Goal: Information Seeking & Learning: Learn about a topic

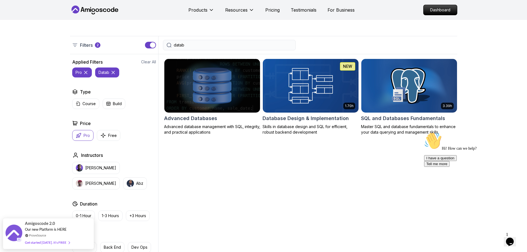
scroll to position [111, 0]
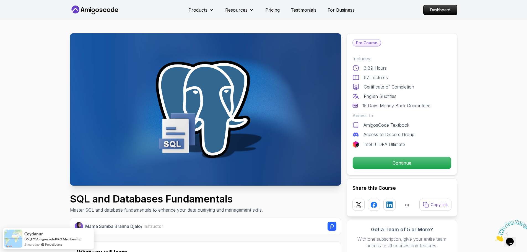
click at [402, 163] on p "Continue" at bounding box center [402, 163] width 94 height 12
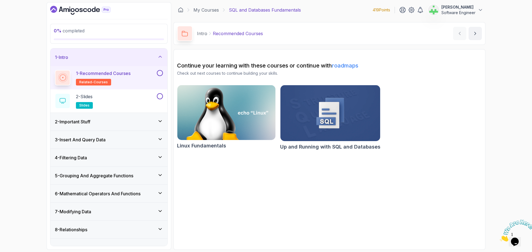
click at [277, 64] on h2 "Continue your learning with these courses or continue with roadmaps" at bounding box center [329, 66] width 305 height 8
click at [155, 58] on div "1 - Intro" at bounding box center [109, 57] width 108 height 7
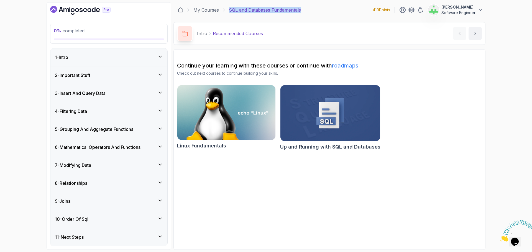
drag, startPoint x: 229, startPoint y: 10, endPoint x: 314, endPoint y: 13, distance: 84.5
click at [314, 13] on div "My Courses SQL and Databases Fundamentals 419 Points Asif Ahmed Jesi Software E…" at bounding box center [329, 10] width 312 height 16
copy p "SQL and Databases Fundamentals"
click at [314, 13] on div "My Courses SQL and Databases Fundamentals 419 Points Asif Ahmed Jesi Software E…" at bounding box center [329, 10] width 312 height 16
click at [220, 176] on section "Continue your learning with these courses or continue with roadmaps Check out n…" at bounding box center [329, 149] width 312 height 201
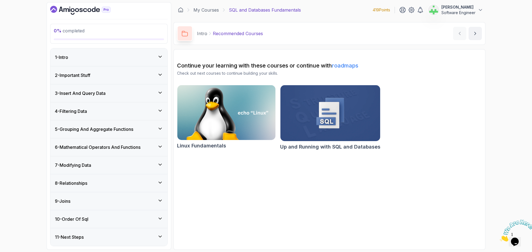
click at [499, 238] on icon "Close" at bounding box center [499, 240] width 0 height 5
click at [306, 180] on section "Continue your learning with these courses or continue with roadmaps Check out n…" at bounding box center [329, 149] width 312 height 201
click at [213, 172] on section "Continue your learning with these courses or continue with roadmaps Check out n…" at bounding box center [329, 149] width 312 height 201
click at [17, 116] on div "0 % completed 1 - Intro 2 - Important Stuff 3 - Insert And Query Data 4 - Filte…" at bounding box center [266, 126] width 532 height 252
click at [122, 60] on div "1 - Intro" at bounding box center [109, 57] width 108 height 7
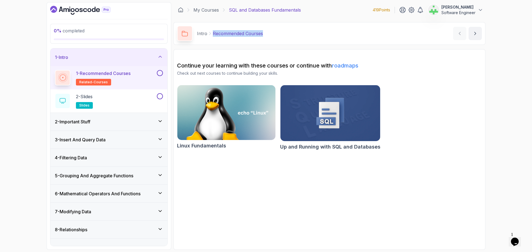
drag, startPoint x: 212, startPoint y: 34, endPoint x: 353, endPoint y: 39, distance: 141.0
click at [353, 39] on div "Intro Recommended Courses Recommended Courses by nelson" at bounding box center [329, 33] width 312 height 23
copy p "Recommended Courses"
click at [353, 39] on div "Intro Recommended Courses Recommended Courses by nelson" at bounding box center [329, 33] width 312 height 23
click at [136, 96] on div "2 - Slides slides" at bounding box center [105, 101] width 101 height 16
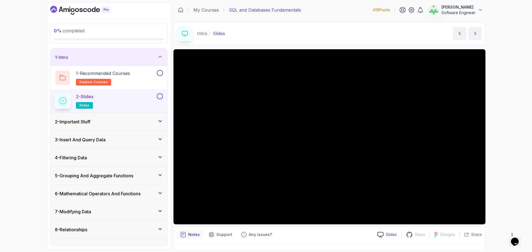
click at [392, 234] on p "Slides" at bounding box center [390, 235] width 11 height 6
click at [132, 56] on div "1 - Intro" at bounding box center [109, 57] width 108 height 7
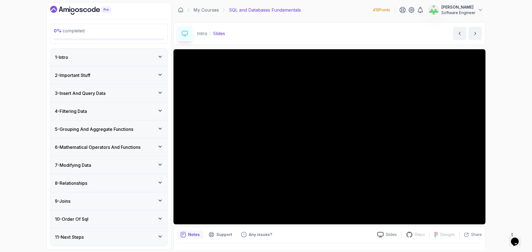
click at [128, 72] on div "2 - Important Stuff" at bounding box center [108, 75] width 117 height 18
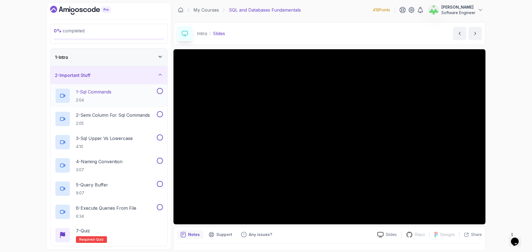
click at [106, 90] on p "1 - Sql Commands" at bounding box center [93, 92] width 35 height 7
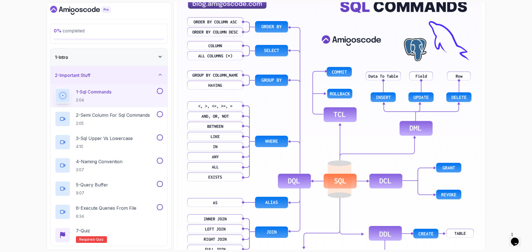
scroll to position [221, 0]
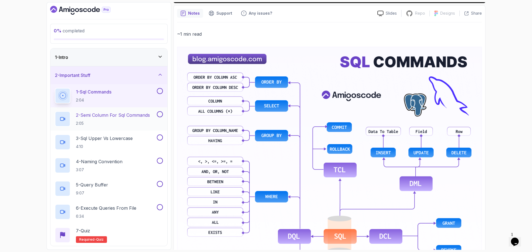
drag, startPoint x: 112, startPoint y: 116, endPoint x: 107, endPoint y: 115, distance: 5.0
click at [112, 116] on p "2 - Semi Column For Sql Commands" at bounding box center [113, 115] width 74 height 7
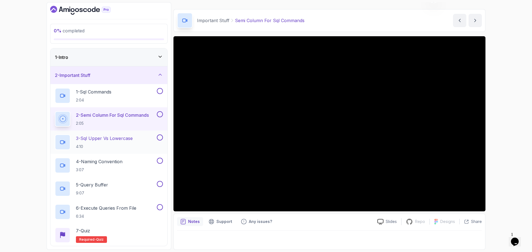
click at [121, 138] on p "3 - Sql Upper Vs Lowercase" at bounding box center [104, 138] width 57 height 7
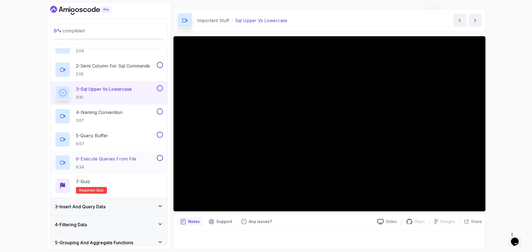
scroll to position [55, 0]
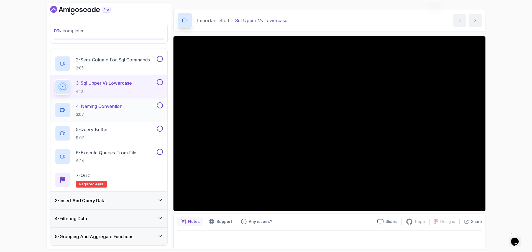
click at [109, 105] on p "4 - Naming Convention" at bounding box center [99, 106] width 47 height 7
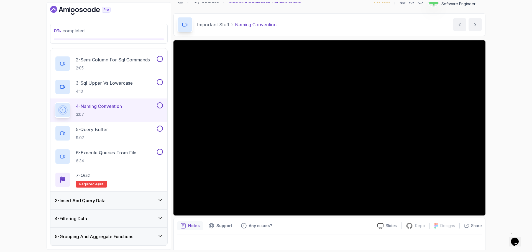
scroll to position [13, 0]
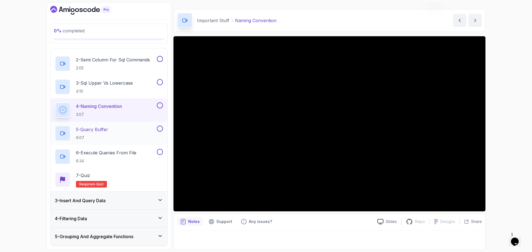
click at [117, 128] on div "5 - Query Buffer 9:07" at bounding box center [105, 134] width 101 height 16
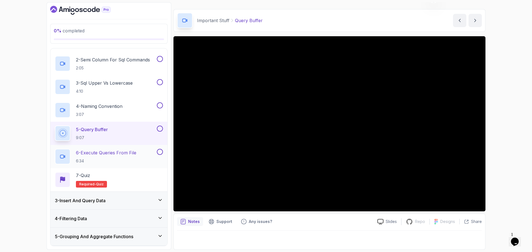
click at [117, 153] on p "6 - Execute Queries From File" at bounding box center [106, 152] width 60 height 7
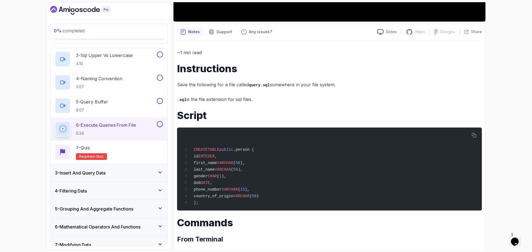
scroll to position [207, 0]
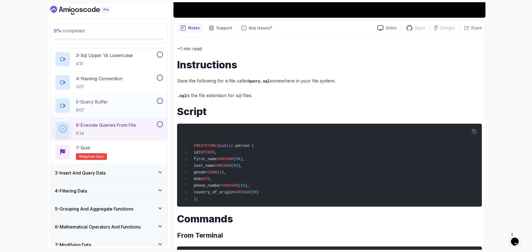
click at [108, 103] on p "5 - Query Buffer" at bounding box center [92, 102] width 32 height 7
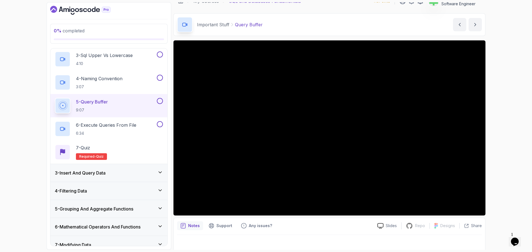
scroll to position [13, 0]
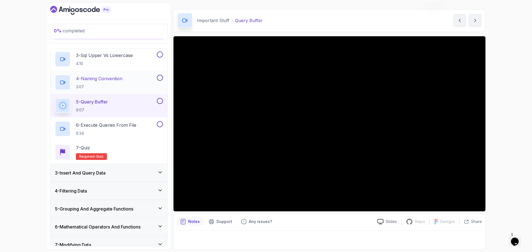
click at [106, 80] on p "4 - Naming Convention" at bounding box center [99, 78] width 47 height 7
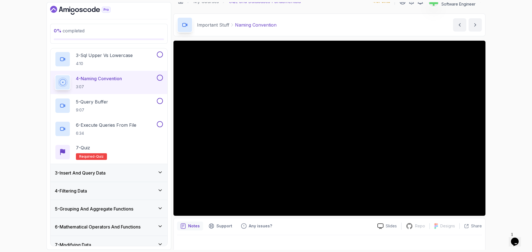
scroll to position [13, 0]
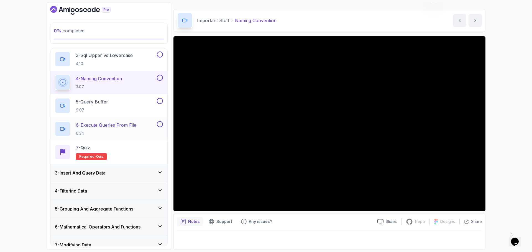
click at [106, 123] on p "6 - Execute Queries From File" at bounding box center [106, 125] width 60 height 7
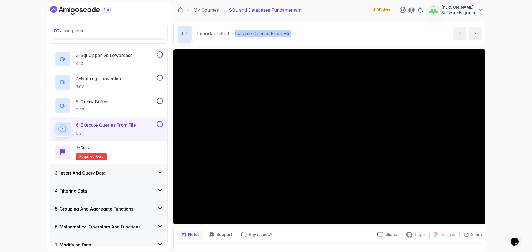
drag, startPoint x: 233, startPoint y: 34, endPoint x: 314, endPoint y: 35, distance: 81.4
click at [314, 35] on div "Important Stuff Execute Queries From File Execute Queries From File by nelson" at bounding box center [329, 33] width 312 height 23
copy p "Execute Queries From File"
click at [315, 34] on div "Important Stuff Execute Queries From File Execute Queries From File by nelson" at bounding box center [329, 33] width 312 height 23
click at [280, 33] on p "Execute Queries From File" at bounding box center [263, 33] width 56 height 7
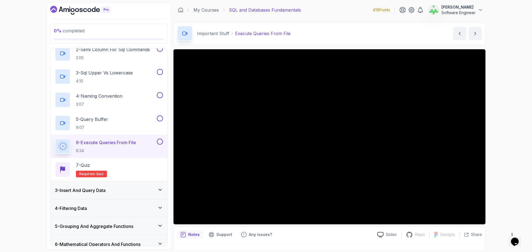
scroll to position [111, 0]
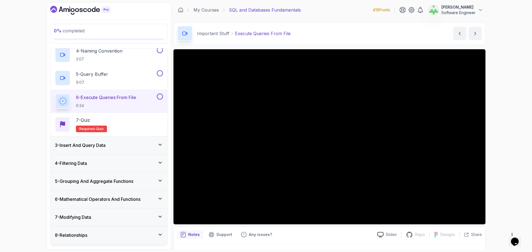
click at [506, 126] on div "0 % completed 1 - Intro 2 - Important Stuff 1 - Sql Commands 2:04 2 - Semi Colu…" at bounding box center [266, 126] width 532 height 252
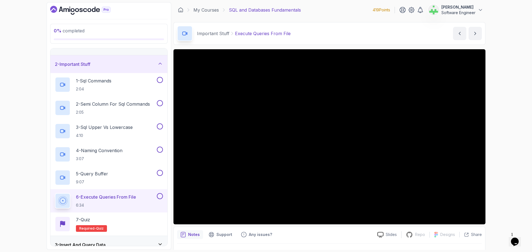
scroll to position [0, 0]
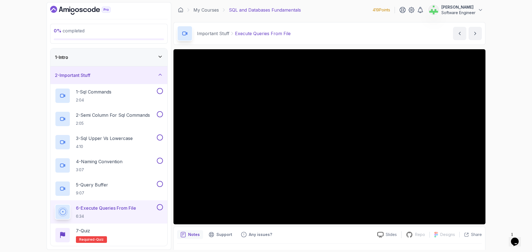
click at [133, 73] on div "2 - Important Stuff" at bounding box center [109, 75] width 108 height 7
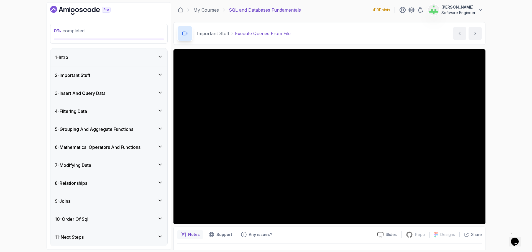
click at [131, 94] on div "3 - Insert And Query Data" at bounding box center [109, 93] width 108 height 7
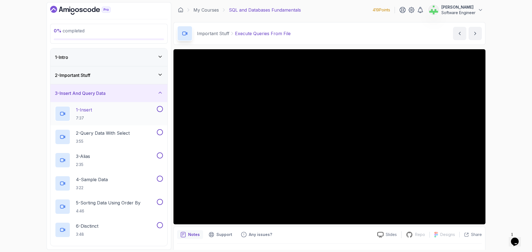
click at [106, 106] on div "1 - Insert 7:37" at bounding box center [105, 114] width 101 height 16
click at [254, 33] on p "Insert" at bounding box center [256, 33] width 12 height 7
copy p "Insert"
click at [296, 32] on div "Insert And Query Data Insert Insert by nelson" at bounding box center [329, 33] width 312 height 23
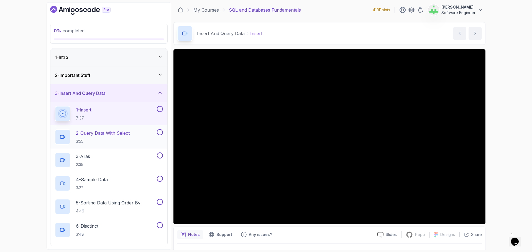
click at [118, 134] on p "2 - Query Data With Select" at bounding box center [103, 133] width 54 height 7
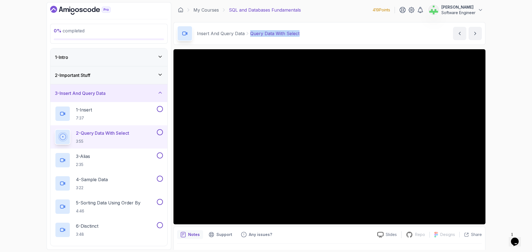
drag, startPoint x: 248, startPoint y: 33, endPoint x: 316, endPoint y: 35, distance: 68.1
click at [316, 35] on div "Insert And Query Data Query Data With Select Query Data With Select by nelson" at bounding box center [329, 33] width 312 height 23
copy p "Query Data With Select"
click at [313, 31] on div "Insert And Query Data Query Data With Select Query Data With Select by nelson" at bounding box center [329, 33] width 312 height 23
click at [504, 132] on div "0 % completed 1 - Intro 2 - Important Stuff 3 - Insert And Query Data 1 - Inser…" at bounding box center [266, 126] width 532 height 252
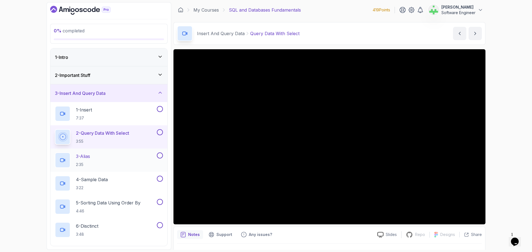
click at [95, 157] on div "3 - Alias 2:35" at bounding box center [105, 161] width 101 height 16
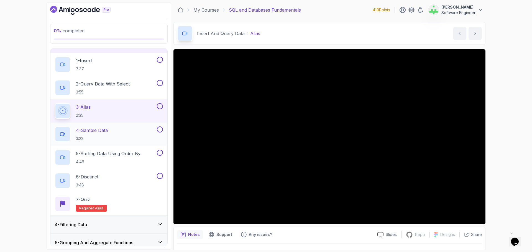
scroll to position [55, 0]
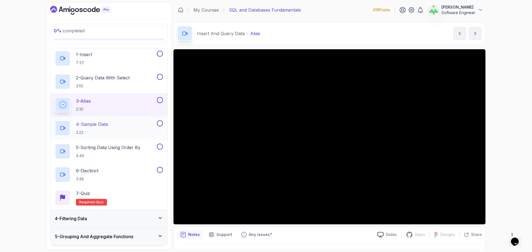
click at [119, 126] on div "4 - Sample Data 3:22" at bounding box center [105, 128] width 101 height 16
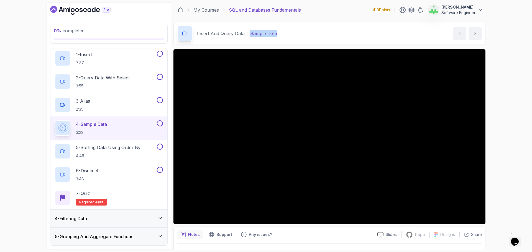
drag, startPoint x: 250, startPoint y: 35, endPoint x: 289, endPoint y: 33, distance: 38.8
click at [289, 33] on div "Insert And Query Data Sample Data Sample Data by nelson" at bounding box center [329, 33] width 312 height 23
copy p "Sample Data"
click at [289, 33] on div "Insert And Query Data Sample Data Sample Data by nelson" at bounding box center [329, 33] width 312 height 23
click at [502, 145] on div "0 % completed 1 - Intro 2 - Important Stuff 3 - Insert And Query Data 1 - Inser…" at bounding box center [266, 126] width 532 height 252
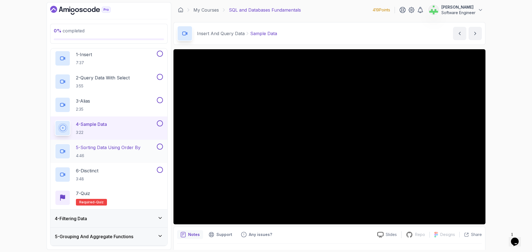
click at [134, 146] on p "5 - Sorting Data Using Order By" at bounding box center [108, 147] width 65 height 7
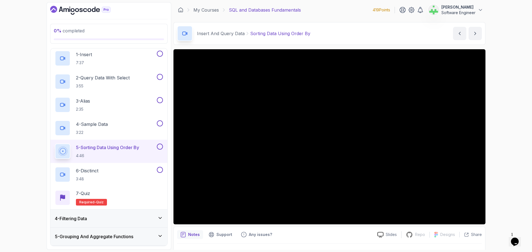
drag, startPoint x: 425, startPoint y: 228, endPoint x: 394, endPoint y: 224, distance: 31.0
click at [424, 230] on div "Notes Support Any issues? Slides Repo Repository not available Designs Design n…" at bounding box center [329, 245] width 312 height 36
click at [121, 171] on div "6 - Disctinct 3:48" at bounding box center [105, 175] width 101 height 16
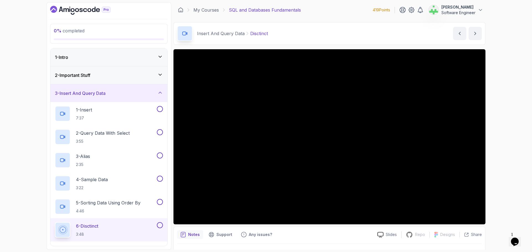
click at [147, 92] on div "3 - Insert And Query Data" at bounding box center [109, 93] width 108 height 7
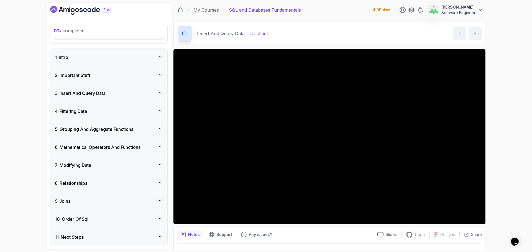
click at [143, 109] on div "4 - Filtering Data" at bounding box center [109, 111] width 108 height 7
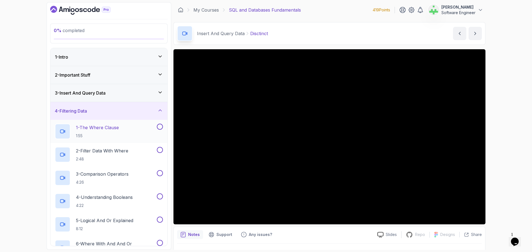
click at [116, 126] on p "1 - The Where Clause" at bounding box center [97, 127] width 43 height 7
click at [121, 149] on p "2 - Filter Data With Where" at bounding box center [102, 151] width 52 height 7
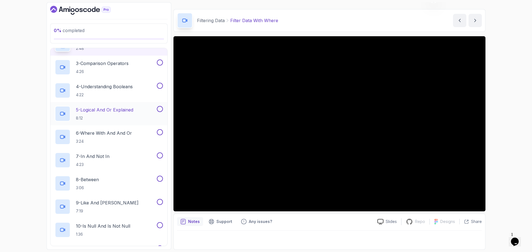
scroll to position [83, 0]
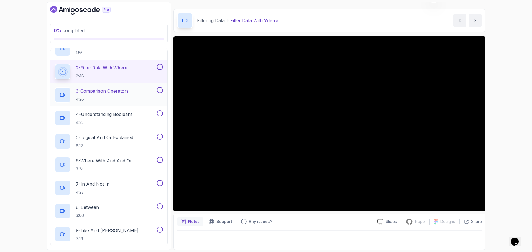
click at [128, 91] on p "3 - Comparison Operators" at bounding box center [102, 91] width 53 height 7
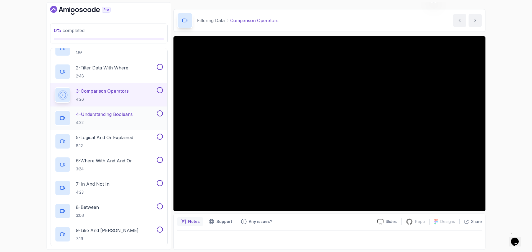
click at [130, 114] on p "4 - Understanding Booleans" at bounding box center [104, 114] width 57 height 7
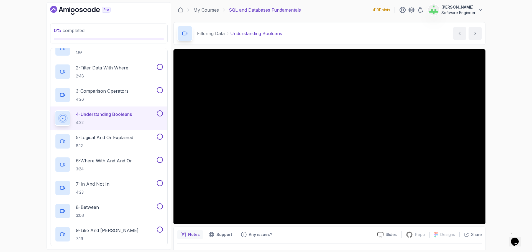
scroll to position [13, 0]
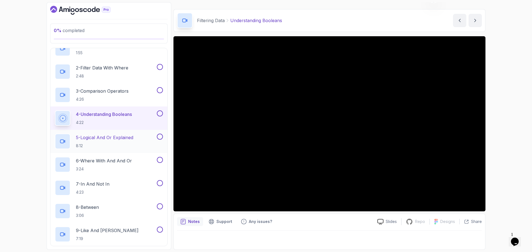
click at [130, 137] on p "5 - Logical And Or Explained" at bounding box center [104, 137] width 57 height 7
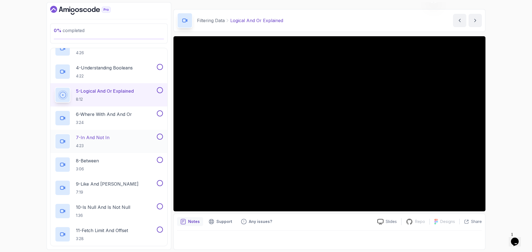
scroll to position [138, 0]
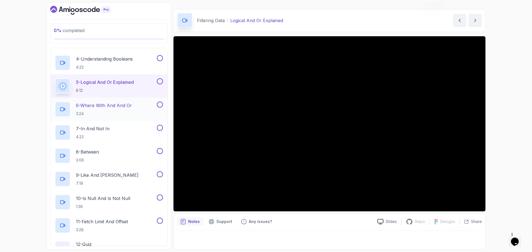
click at [110, 107] on p "6 - Where With And And Or" at bounding box center [104, 105] width 56 height 7
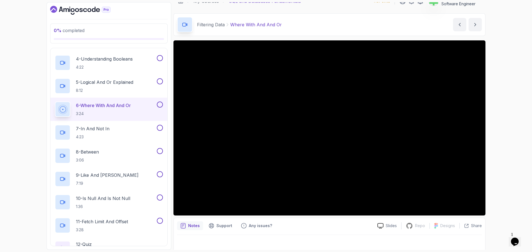
scroll to position [13, 0]
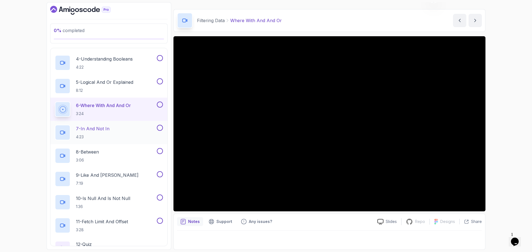
click at [109, 128] on p "7 - In And Not In" at bounding box center [92, 128] width 33 height 7
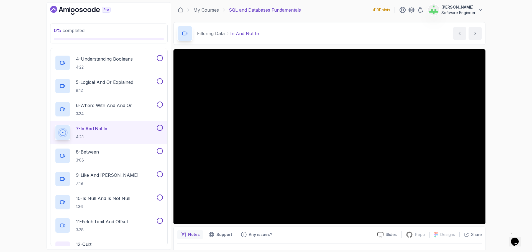
scroll to position [13, 0]
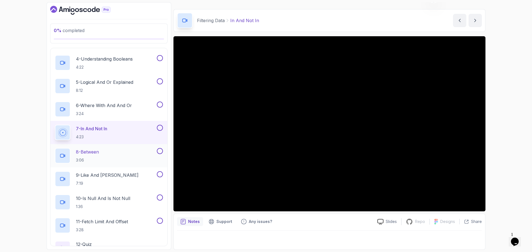
click at [104, 152] on div "8 - Between 3:06" at bounding box center [105, 156] width 101 height 16
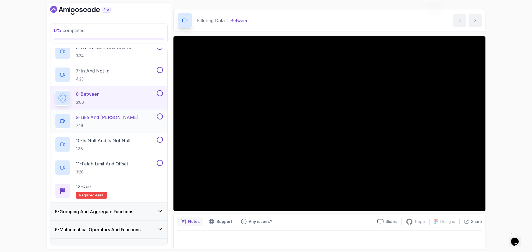
scroll to position [194, 0]
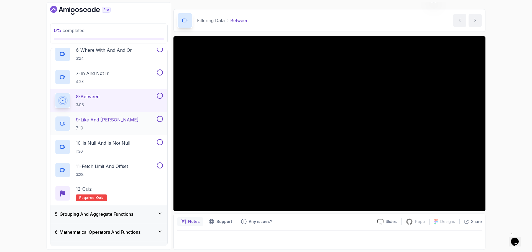
click at [112, 119] on div "9 - Like And Ilike 7:19" at bounding box center [105, 124] width 101 height 16
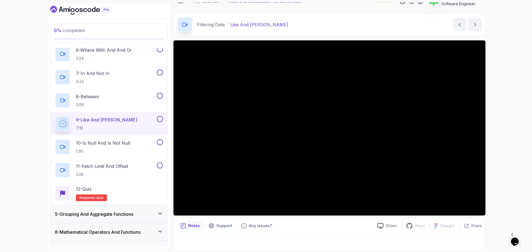
scroll to position [13, 0]
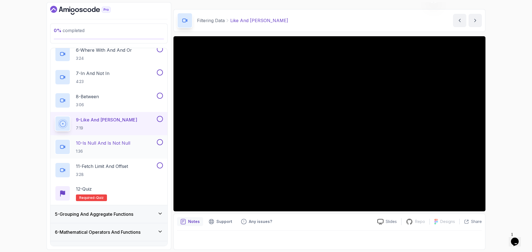
click at [122, 142] on p "10 - Is Null And Is Not Null" at bounding box center [103, 143] width 54 height 7
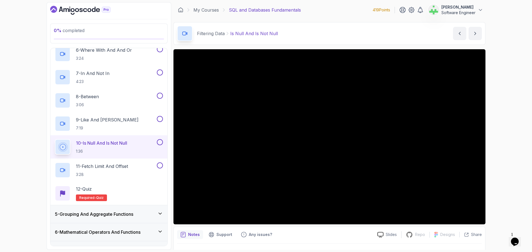
scroll to position [13, 0]
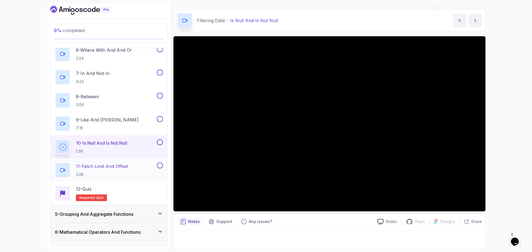
drag, startPoint x: 132, startPoint y: 165, endPoint x: 125, endPoint y: 166, distance: 7.6
click at [132, 165] on div "11 - Fetch Limit And Offset 3:28" at bounding box center [105, 171] width 101 height 16
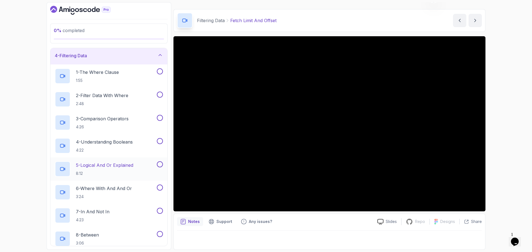
scroll to position [28, 0]
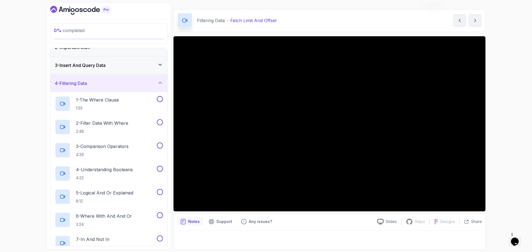
click at [127, 81] on div "4 - Filtering Data" at bounding box center [109, 83] width 108 height 7
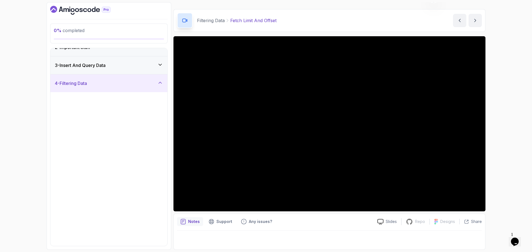
scroll to position [0, 0]
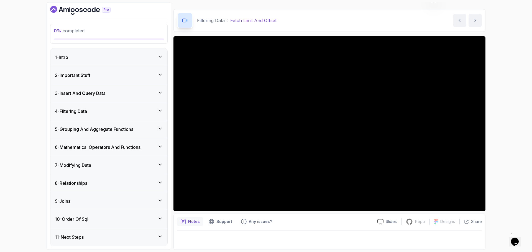
click at [127, 130] on h3 "5 - Grouping And Aggregate Functions" at bounding box center [94, 129] width 78 height 7
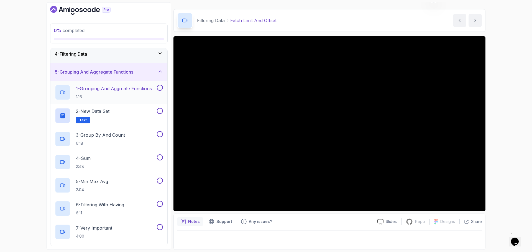
scroll to position [55, 0]
click at [125, 89] on p "1 - Grouping And Aggreate Functions" at bounding box center [114, 90] width 76 height 7
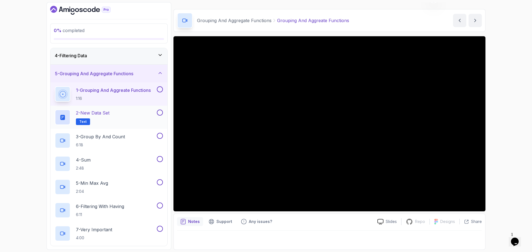
click at [112, 112] on div "2 - New Data Set Text" at bounding box center [105, 118] width 101 height 16
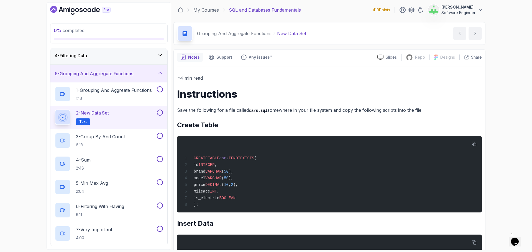
click at [201, 96] on h1 "Instructions" at bounding box center [329, 94] width 305 height 11
copy h1 "Instructions"
click at [233, 94] on h1 "Instructions" at bounding box center [329, 94] width 305 height 11
drag, startPoint x: 276, startPoint y: 35, endPoint x: 316, endPoint y: 38, distance: 39.8
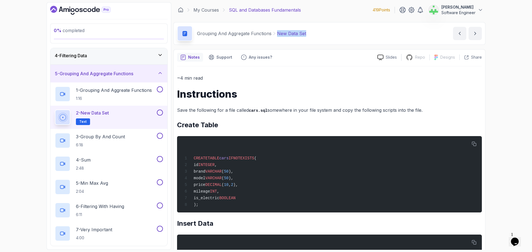
click at [316, 38] on div "Grouping And Aggregate Functions New Data Set New Data Set by nelson" at bounding box center [329, 33] width 312 height 23
copy p "New Data Set"
click at [316, 38] on div "Grouping And Aggregate Functions New Data Set New Data Set by nelson" at bounding box center [329, 33] width 312 height 23
click at [260, 93] on h1 "Instructions" at bounding box center [329, 94] width 305 height 11
click at [512, 125] on div "0 % completed 1 - Intro 2 - Important Stuff 3 - Insert And Query Data 4 - Filte…" at bounding box center [266, 126] width 532 height 252
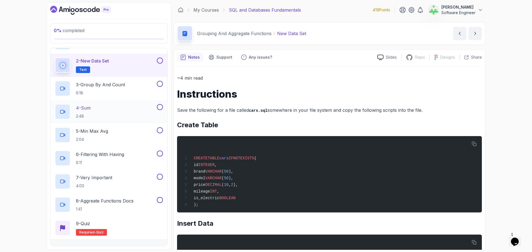
scroll to position [111, 0]
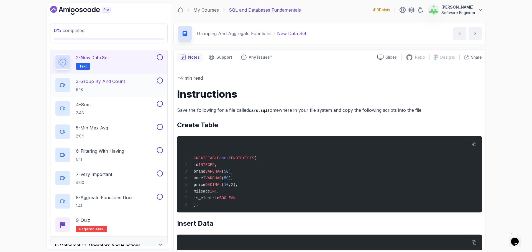
click at [112, 82] on p "3 - Group By And Count" at bounding box center [100, 81] width 49 height 7
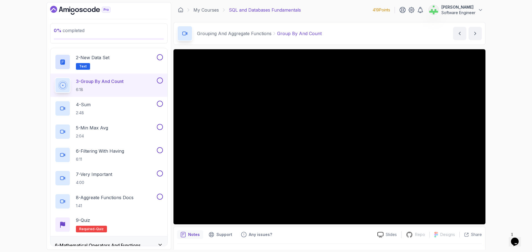
click at [15, 111] on div "0 % completed 1 - Intro 2 - Important Stuff 3 - Insert And Query Data 4 - Filte…" at bounding box center [266, 126] width 532 height 252
click at [102, 108] on div "4 - Sum 2:48" at bounding box center [105, 109] width 101 height 16
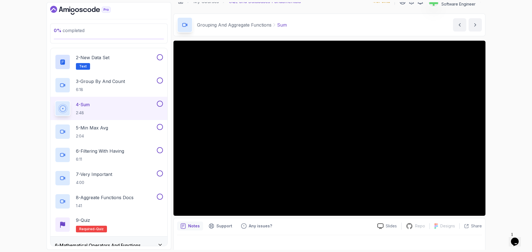
scroll to position [13, 0]
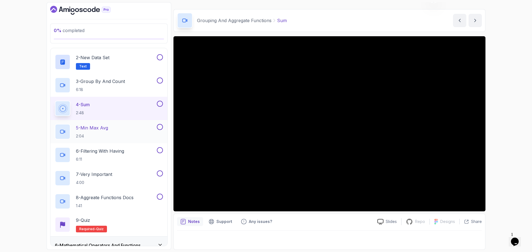
click at [113, 128] on div "5 - Min Max Avg 2:04" at bounding box center [105, 132] width 101 height 16
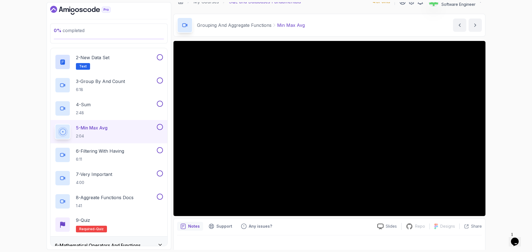
scroll to position [13, 0]
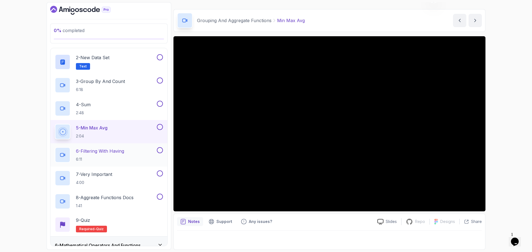
click at [127, 148] on div "6 - Filtering With Having 6:11" at bounding box center [105, 155] width 101 height 16
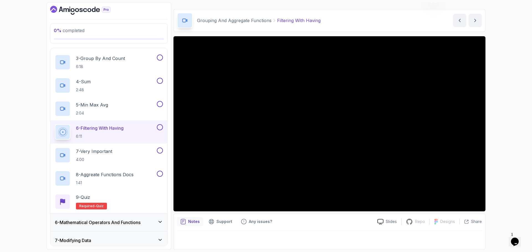
scroll to position [126, 0]
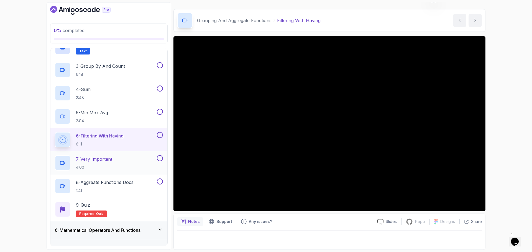
click at [110, 158] on p "7 - Very Important" at bounding box center [94, 159] width 36 height 7
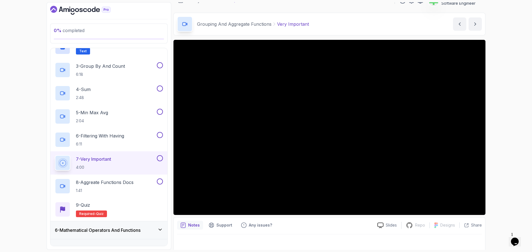
scroll to position [13, 0]
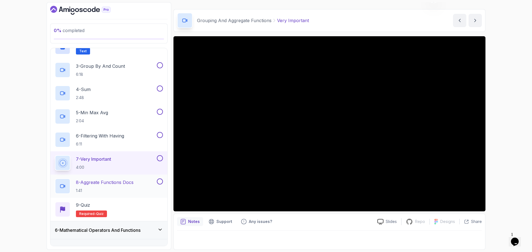
click at [132, 179] on div "8 - Aggreate Functions Docs 1:41" at bounding box center [105, 187] width 101 height 16
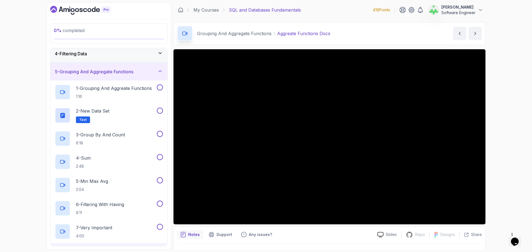
scroll to position [43, 0]
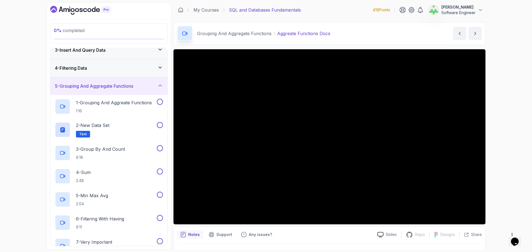
click at [146, 86] on div "5 - Grouping And Aggregate Functions" at bounding box center [109, 86] width 108 height 7
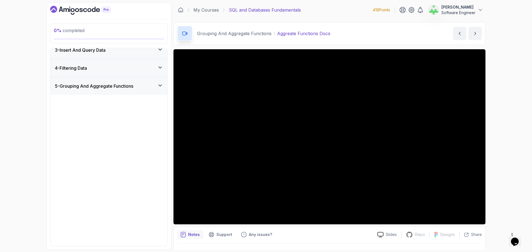
scroll to position [0, 0]
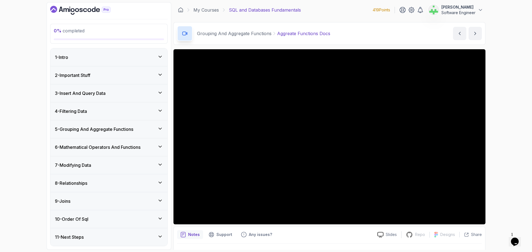
click at [132, 148] on h3 "6 - Mathematical Operators And Functions" at bounding box center [98, 147] width 86 height 7
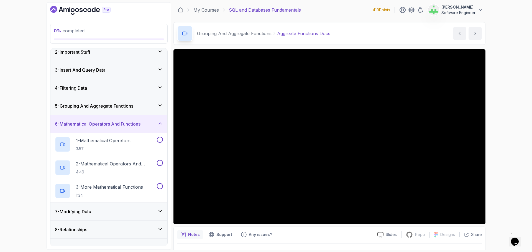
scroll to position [55, 0]
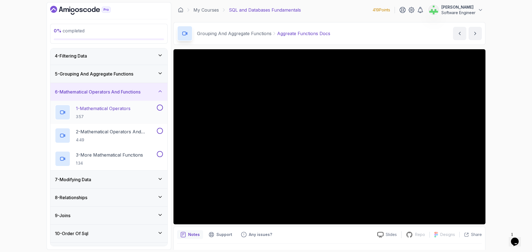
click at [125, 106] on p "1 - Mathematical Operators" at bounding box center [103, 108] width 55 height 7
click at [102, 131] on p "2 - Mathematical Operators And Functions On Columns" at bounding box center [116, 131] width 80 height 7
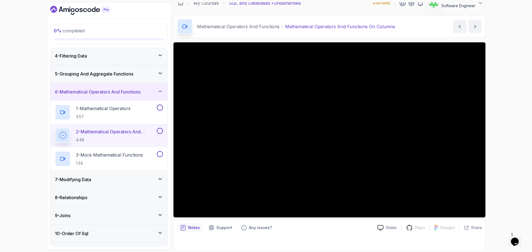
scroll to position [13, 0]
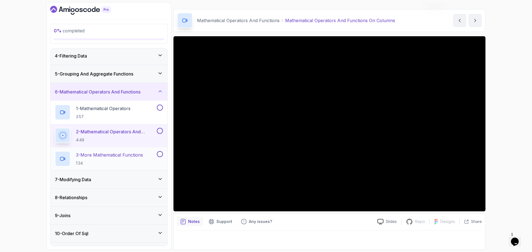
click at [104, 155] on p "3 - More Mathematical Functions" at bounding box center [109, 155] width 67 height 7
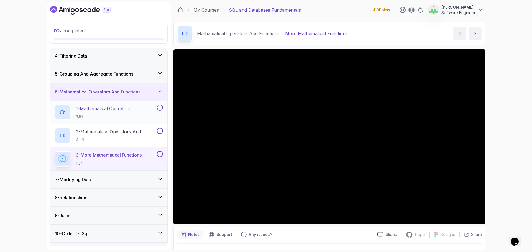
click at [107, 110] on p "1 - Mathematical Operators" at bounding box center [103, 108] width 55 height 7
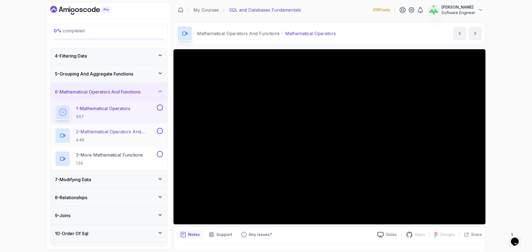
click at [129, 131] on p "2 - Mathematical Operators And Functions On Columns" at bounding box center [116, 131] width 80 height 7
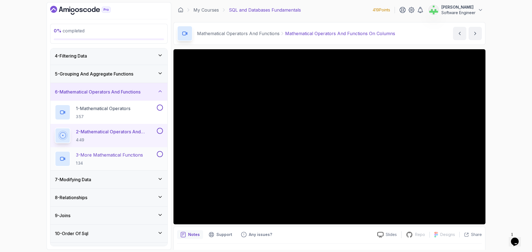
click at [135, 156] on p "3 - More Mathematical Functions" at bounding box center [109, 155] width 67 height 7
click at [135, 158] on p "3 - More Mathematical Functions" at bounding box center [109, 155] width 67 height 7
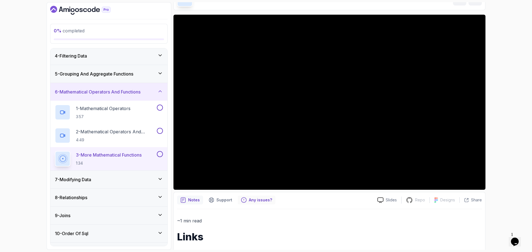
scroll to position [55, 0]
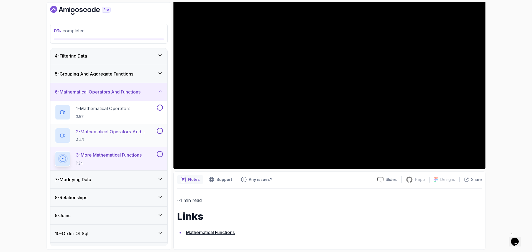
click at [122, 181] on div "7 - Modifying Data" at bounding box center [109, 179] width 108 height 7
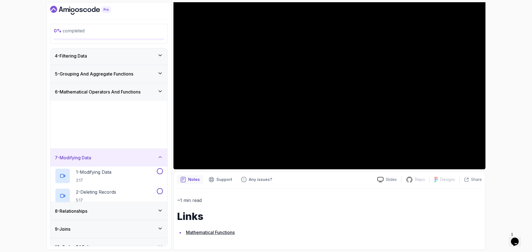
scroll to position [0, 0]
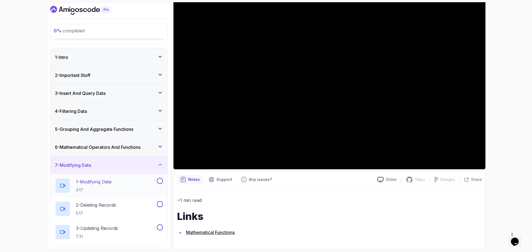
click at [102, 181] on p "1 - Modifying Data" at bounding box center [93, 182] width 35 height 7
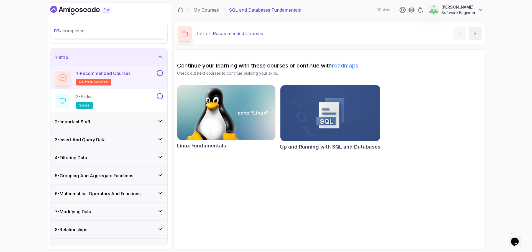
click at [491, 80] on div "0 % completed 1 - Intro 1 - Recommended Courses related-courses 2 - Slides slid…" at bounding box center [266, 126] width 532 height 252
click at [130, 53] on div "1 - Intro" at bounding box center [108, 57] width 117 height 18
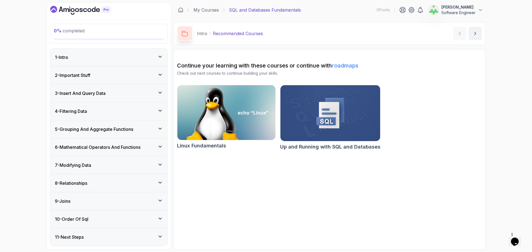
click at [89, 148] on h3 "6 - Mathematical Operators And Functions" at bounding box center [98, 147] width 86 height 7
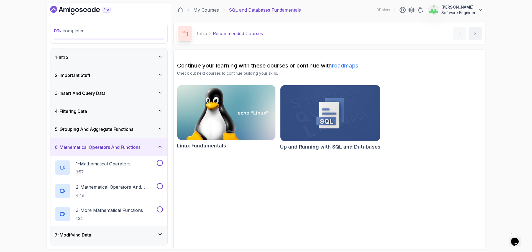
click at [89, 148] on h3 "6 - Mathematical Operators And Functions" at bounding box center [98, 147] width 86 height 7
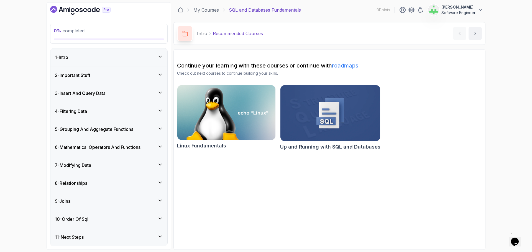
click at [89, 167] on h3 "7 - Modifying Data" at bounding box center [73, 165] width 36 height 7
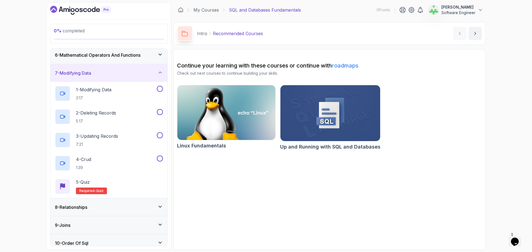
scroll to position [61, 0]
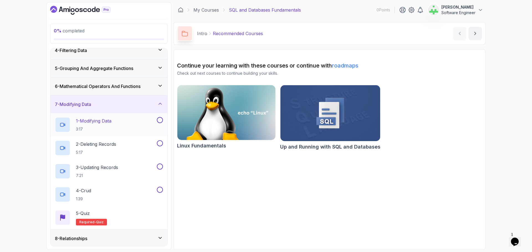
click at [118, 122] on div "1 - Modifying Data 3:17" at bounding box center [105, 125] width 101 height 16
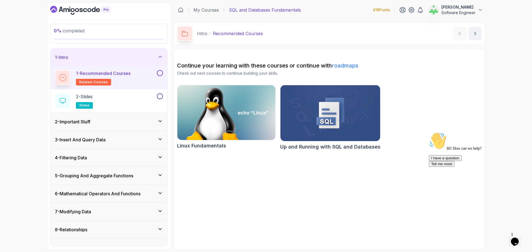
click at [429, 132] on icon "Chat attention grabber" at bounding box center [429, 132] width 0 height 0
click at [499, 238] on icon "Close" at bounding box center [499, 240] width 0 height 5
click at [470, 172] on section "Continue your learning with these courses or continue with roadmaps Check out n…" at bounding box center [329, 149] width 312 height 201
click at [111, 54] on div "1 - Intro" at bounding box center [109, 57] width 108 height 7
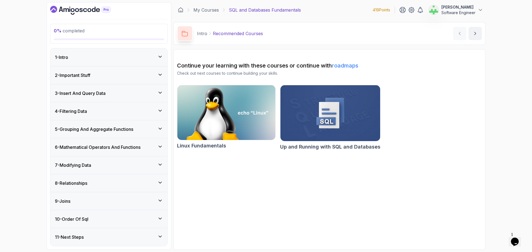
click at [100, 165] on div "7 - Modifying Data" at bounding box center [109, 165] width 108 height 7
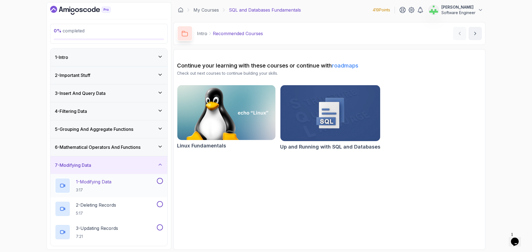
click at [103, 182] on p "1 - Modifying Data" at bounding box center [93, 182] width 35 height 7
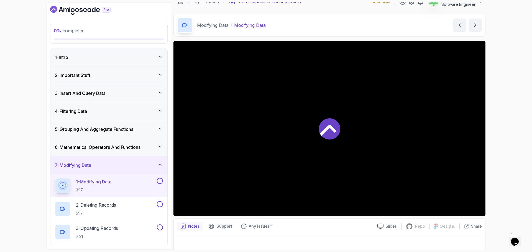
scroll to position [13, 0]
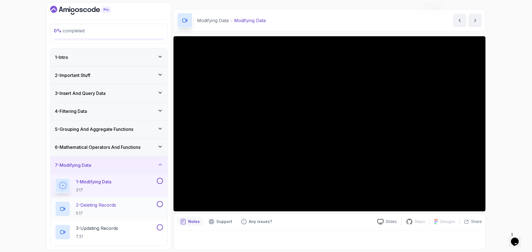
click at [116, 205] on p "2 - Deleting Records" at bounding box center [96, 205] width 40 height 7
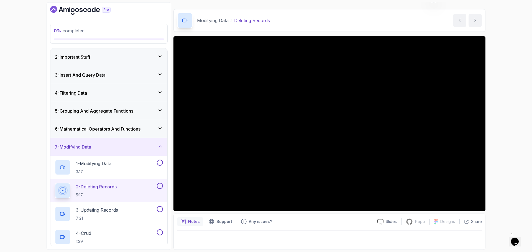
scroll to position [116, 0]
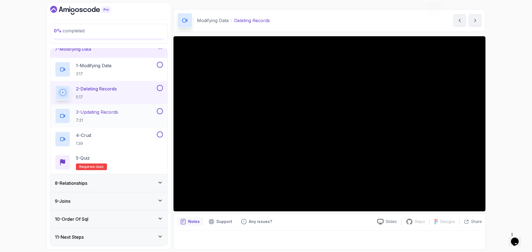
click at [108, 112] on p "3 - Updating Records" at bounding box center [97, 112] width 42 height 7
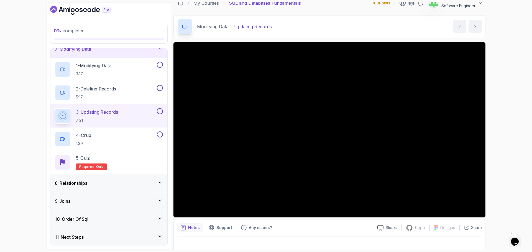
scroll to position [13, 0]
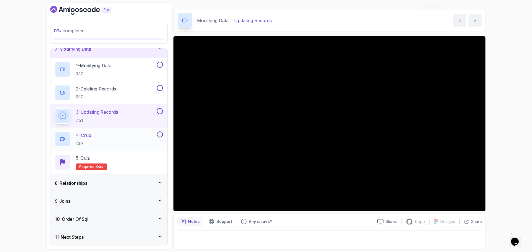
click at [122, 137] on div "4 - Crud 1:39" at bounding box center [105, 140] width 101 height 16
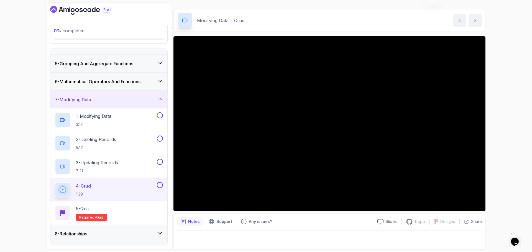
scroll to position [61, 0]
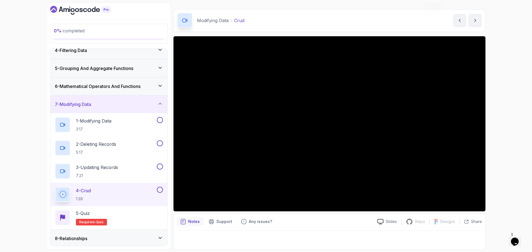
click at [142, 102] on div "7 - Modifying Data" at bounding box center [109, 104] width 108 height 7
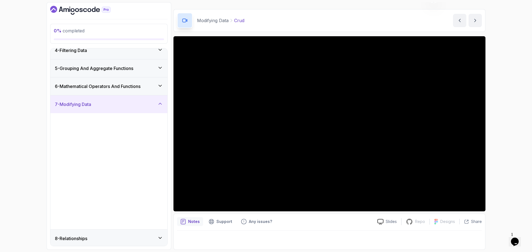
scroll to position [0, 0]
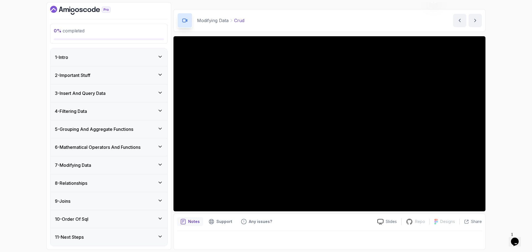
click at [116, 181] on div "8 - Relationships" at bounding box center [109, 183] width 108 height 7
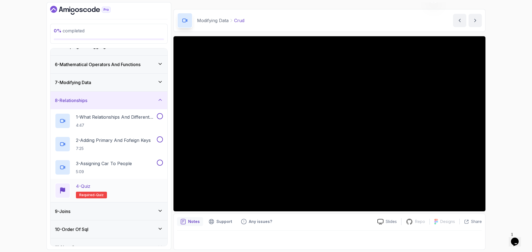
scroll to position [83, 0]
click at [129, 117] on p "1 - What Relationships And Different Types" at bounding box center [116, 117] width 80 height 7
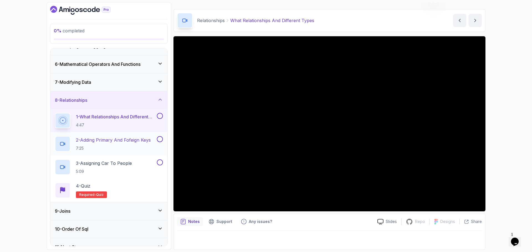
click at [148, 138] on p "2 - Adding Primary And Fofeign Keys" at bounding box center [113, 140] width 75 height 7
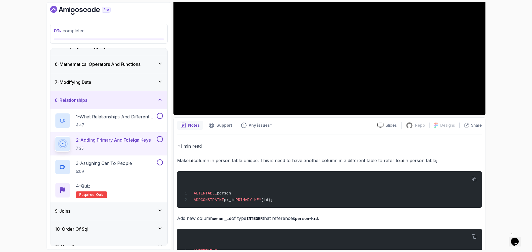
scroll to position [6, 0]
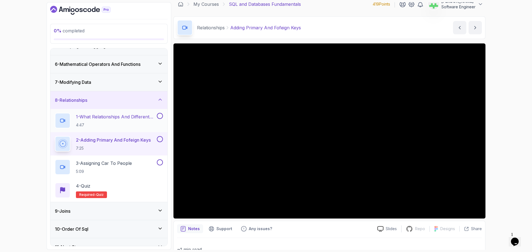
click at [133, 115] on p "1 - What Relationships And Different Types" at bounding box center [116, 117] width 80 height 7
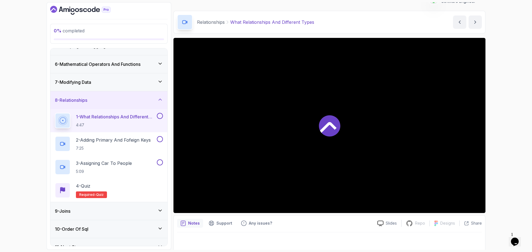
scroll to position [13, 0]
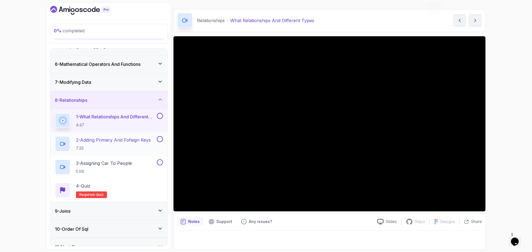
click at [137, 139] on p "2 - Adding Primary And Fofeign Keys" at bounding box center [113, 140] width 75 height 7
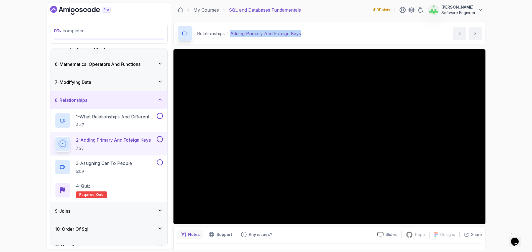
drag, startPoint x: 231, startPoint y: 33, endPoint x: 359, endPoint y: 27, distance: 128.0
click at [359, 27] on div "Relationships Adding Primary And Fofeign Keys Adding Primary And Fofeign Keys b…" at bounding box center [329, 33] width 312 height 23
copy p "Adding Primary And Fofeign Keys"
click at [359, 27] on div "Relationships Adding Primary And Fofeign Keys Adding Primary And Fofeign Keys b…" at bounding box center [329, 33] width 312 height 23
click at [509, 116] on div "0 % completed 1 - Intro 2 - Important Stuff 3 - Insert And Query Data 4 - Filte…" at bounding box center [266, 126] width 532 height 252
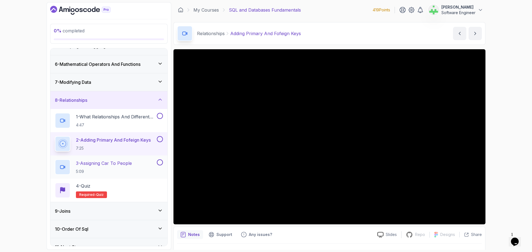
click at [131, 162] on p "3 - Assigning Car To People" at bounding box center [104, 163] width 56 height 7
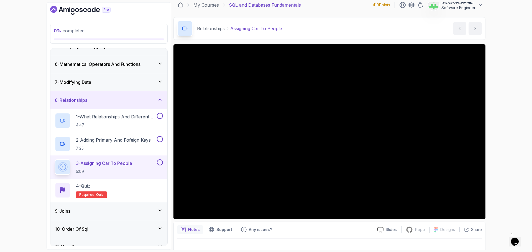
scroll to position [13, 0]
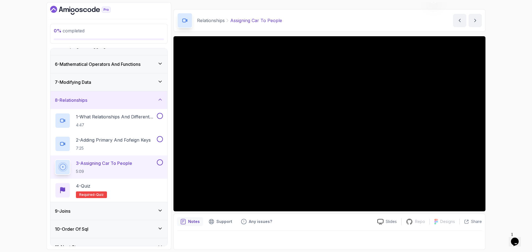
click at [116, 99] on div "8 - Relationships" at bounding box center [109, 100] width 108 height 7
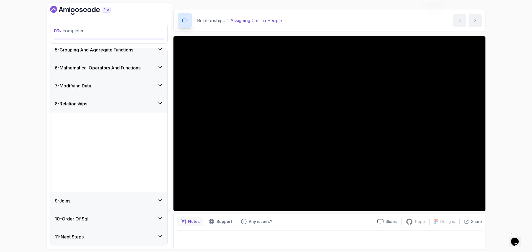
scroll to position [0, 0]
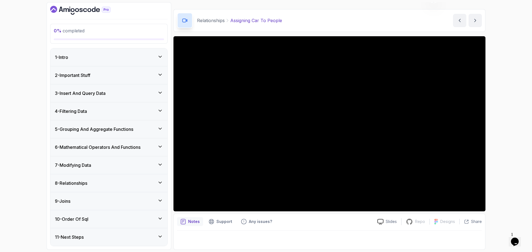
click at [117, 184] on div "8 - Relationships" at bounding box center [109, 183] width 108 height 7
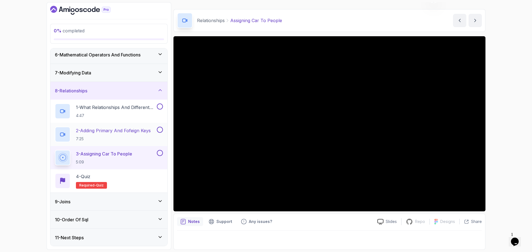
scroll to position [93, 0]
click at [124, 202] on div "9 - Joins" at bounding box center [109, 201] width 108 height 7
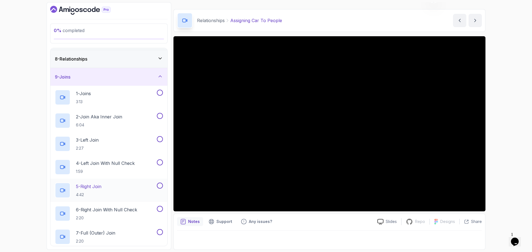
scroll to position [138, 0]
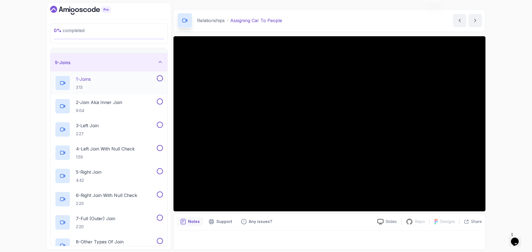
click at [107, 79] on div "1 - Joins 3:13" at bounding box center [105, 83] width 101 height 16
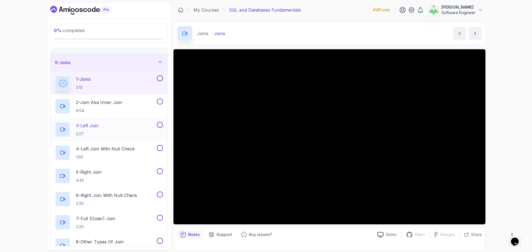
scroll to position [111, 0]
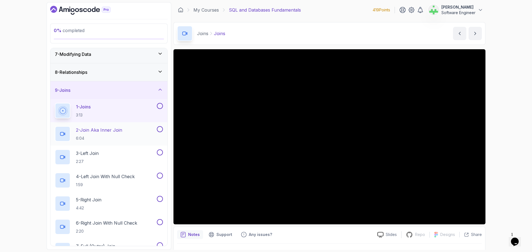
click at [107, 131] on p "2 - Join Aka Inner Join" at bounding box center [99, 130] width 46 height 7
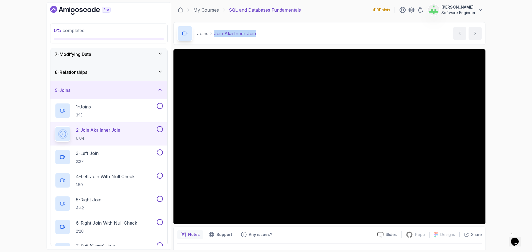
drag, startPoint x: 213, startPoint y: 35, endPoint x: 280, endPoint y: 36, distance: 67.0
click at [280, 36] on div "Joins Join Aka Inner Join Join Aka Inner Join by nelson" at bounding box center [329, 33] width 312 height 23
copy p "Join Aka Inner Join"
click at [280, 36] on div "Joins Join Aka Inner Join Join Aka Inner Join by nelson" at bounding box center [329, 33] width 312 height 23
click at [524, 161] on div "0 % completed 1 - Intro 2 - Important Stuff 3 - Insert And Query Data 4 - Filte…" at bounding box center [266, 126] width 532 height 252
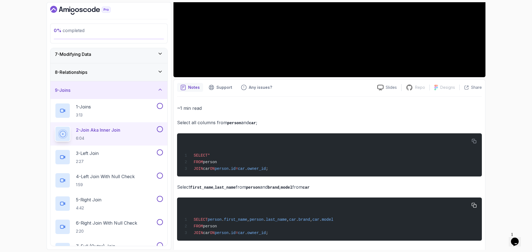
scroll to position [151, 0]
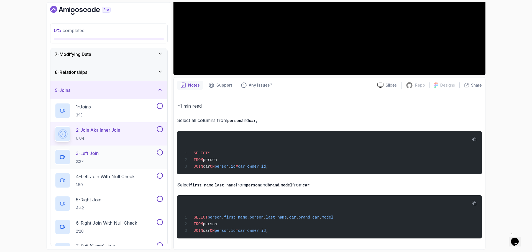
click at [96, 153] on p "3 - Left Join" at bounding box center [87, 153] width 23 height 7
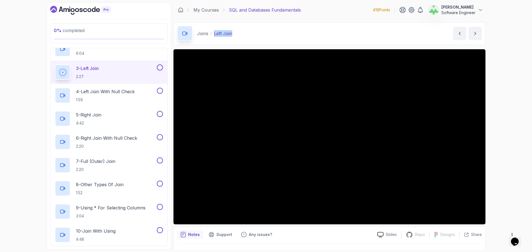
drag, startPoint x: 214, startPoint y: 33, endPoint x: 310, endPoint y: 33, distance: 95.8
click at [310, 33] on div "Joins Left Join Left Join by nelson" at bounding box center [329, 33] width 312 height 23
copy p "Left Join"
click at [310, 33] on div "Joins Left Join Left Join by nelson" at bounding box center [329, 33] width 312 height 23
click at [507, 99] on div "0 % completed 1 - Intro 2 - Important Stuff 3 - Insert And Query Data 4 - Filte…" at bounding box center [266, 126] width 532 height 252
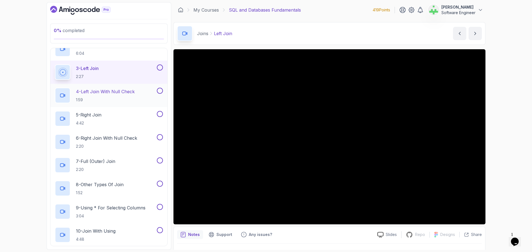
scroll to position [168, 0]
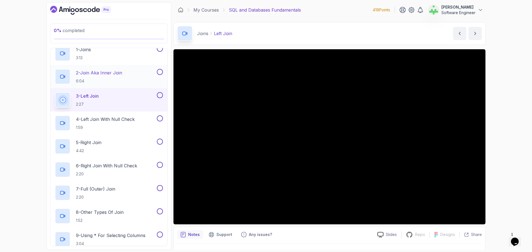
click at [122, 74] on p "2 - Join Aka Inner Join" at bounding box center [99, 72] width 46 height 7
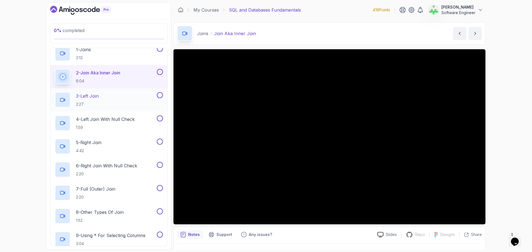
click at [117, 94] on div "3 - Left Join 2:27" at bounding box center [105, 100] width 101 height 16
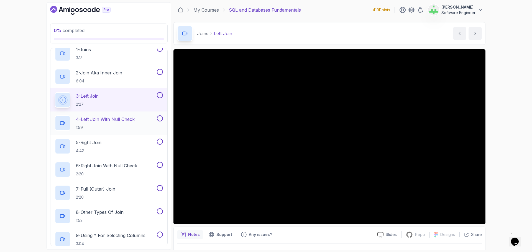
click at [103, 118] on p "4 - Left Join With Null Check" at bounding box center [105, 119] width 59 height 7
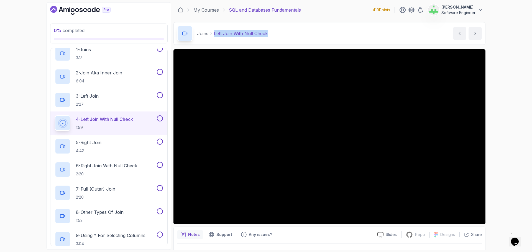
drag, startPoint x: 213, startPoint y: 35, endPoint x: 288, endPoint y: 35, distance: 75.0
click at [288, 35] on div "Joins Left Join With Null Check Left Join With Null Check by nelson" at bounding box center [329, 33] width 312 height 23
copy p "Left Join With Null Check"
click at [288, 35] on div "Joins Left Join With Null Check Left Join With Null Check by nelson" at bounding box center [329, 33] width 312 height 23
click at [509, 137] on div "0 % completed 1 - Intro 2 - Important Stuff 3 - Insert And Query Data 4 - Filte…" at bounding box center [266, 126] width 532 height 252
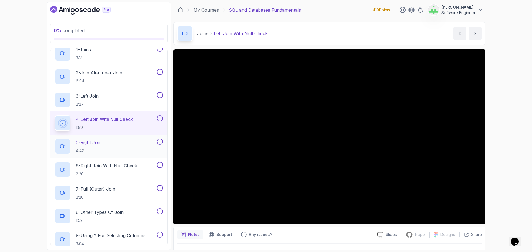
click at [104, 142] on div "5 - Right Join 4:42" at bounding box center [105, 147] width 101 height 16
click at [105, 143] on div "5 - Right Join 4:42" at bounding box center [105, 147] width 101 height 16
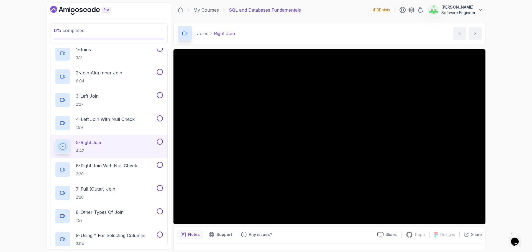
click at [529, 115] on div "0 % completed 1 - Intro 2 - Important Stuff 3 - Insert And Query Data 4 - Filte…" at bounding box center [266, 126] width 532 height 252
click at [133, 120] on p "4 - Left Join With Null Check" at bounding box center [105, 119] width 59 height 7
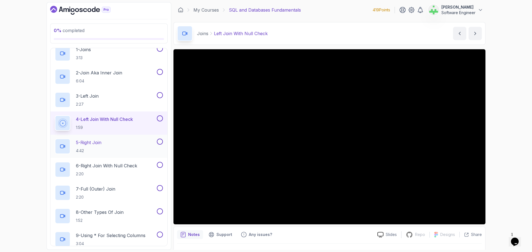
click at [115, 142] on div "5 - Right Join 4:42" at bounding box center [105, 147] width 101 height 16
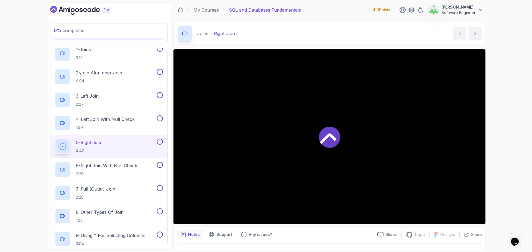
click at [114, 146] on div "5 - Right Join 4:42" at bounding box center [105, 147] width 101 height 16
drag, startPoint x: 214, startPoint y: 32, endPoint x: 281, endPoint y: 32, distance: 67.3
click at [281, 32] on div "Joins Right Join Right Join by nelson" at bounding box center [329, 33] width 312 height 23
copy p "Right Join"
click at [281, 32] on div "Joins Right Join Right Join by nelson" at bounding box center [329, 33] width 312 height 23
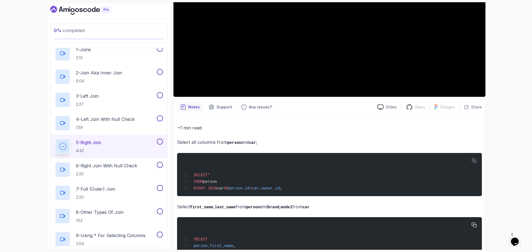
scroll to position [179, 0]
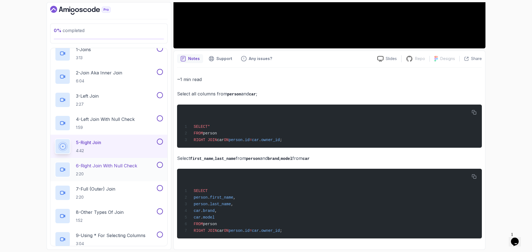
click at [109, 165] on p "6 - Right Join With Null Check" at bounding box center [106, 166] width 61 height 7
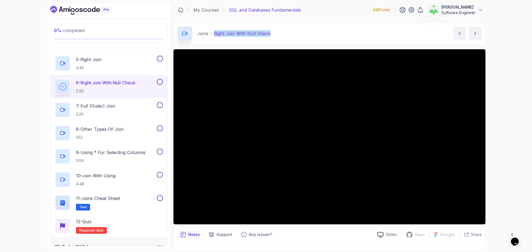
drag, startPoint x: 214, startPoint y: 33, endPoint x: 303, endPoint y: 32, distance: 89.4
click at [303, 32] on div "Joins Right Join With Null Check Right Join With Null Check by nelson" at bounding box center [329, 33] width 312 height 23
copy p "Right Join With Null Check"
click at [303, 32] on div "Joins Right Join With Null Check Right Join With Null Check by nelson" at bounding box center [329, 33] width 312 height 23
click at [498, 117] on div "0 % completed 1 - Intro 2 - Important Stuff 3 - Insert And Query Data 4 - Filte…" at bounding box center [266, 126] width 532 height 252
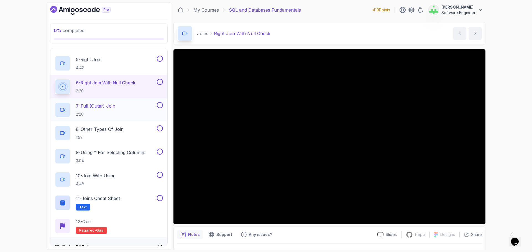
click at [115, 104] on p "7 - Full (Outer) Join" at bounding box center [95, 106] width 39 height 7
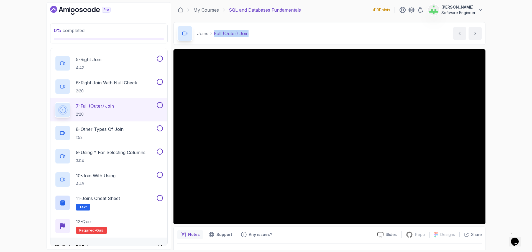
drag, startPoint x: 213, startPoint y: 33, endPoint x: 292, endPoint y: 36, distance: 78.4
click at [292, 36] on div "Joins Full (Outer) Join Full (Outer) Join by nelson" at bounding box center [329, 33] width 312 height 23
copy p "Full (Outer) Join"
click at [292, 36] on div "Joins Full (Outer) Join Full (Outer) Join by nelson" at bounding box center [329, 33] width 312 height 23
click at [501, 148] on div "0 % completed 1 - Intro 2 - Important Stuff 3 - Insert And Query Data 4 - Filte…" at bounding box center [266, 126] width 532 height 252
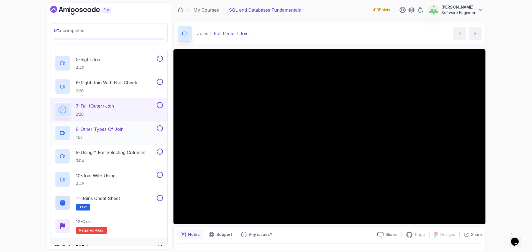
click at [114, 130] on p "8 - Other Types Of Join" at bounding box center [100, 129] width 48 height 7
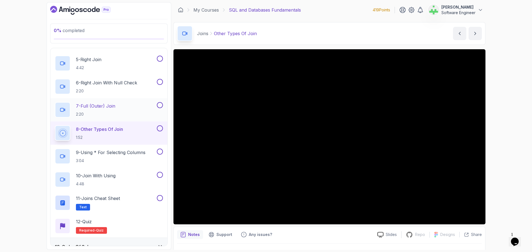
click at [110, 107] on p "7 - Full (Outer) Join" at bounding box center [95, 106] width 39 height 7
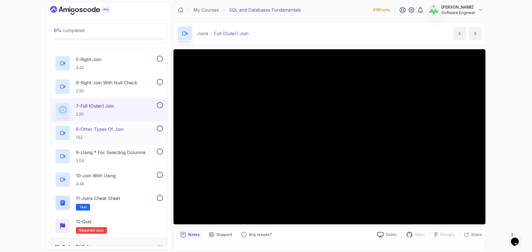
click at [133, 128] on div "8 - Other Types Of Join 1:52" at bounding box center [105, 133] width 101 height 16
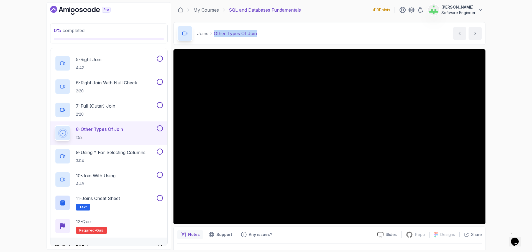
drag, startPoint x: 215, startPoint y: 32, endPoint x: 302, endPoint y: 30, distance: 87.2
click at [302, 30] on div "Joins Other Types Of Join Other Types Of Join by nelson" at bounding box center [329, 33] width 312 height 23
copy p "Other Types Of Join"
click at [302, 30] on div "Joins Other Types Of Join Other Types Of Join by nelson" at bounding box center [329, 33] width 312 height 23
click at [518, 84] on div "0 % completed 1 - Intro 2 - Important Stuff 3 - Insert And Query Data 4 - Filte…" at bounding box center [266, 126] width 532 height 252
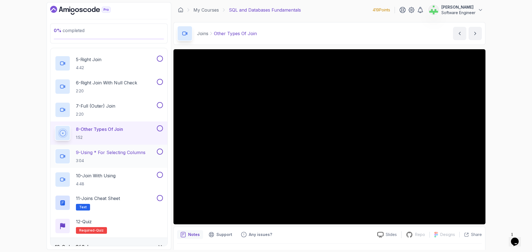
click at [112, 154] on p "9 - Using * For Selecting Columns" at bounding box center [110, 152] width 69 height 7
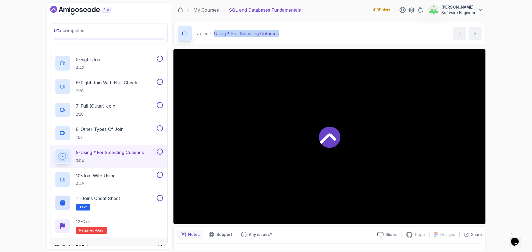
drag, startPoint x: 214, startPoint y: 34, endPoint x: 307, endPoint y: 34, distance: 93.0
click at [307, 34] on div "Joins Using * For Selecting Columns Using * For Selecting Columns by nelson" at bounding box center [329, 33] width 312 height 23
copy p "Using * For Selecting Columns"
click at [305, 35] on div "Joins Using * For Selecting Columns Using * For Selecting Columns by nelson" at bounding box center [329, 33] width 312 height 23
click at [114, 174] on p "10 - Join With Using" at bounding box center [96, 175] width 40 height 7
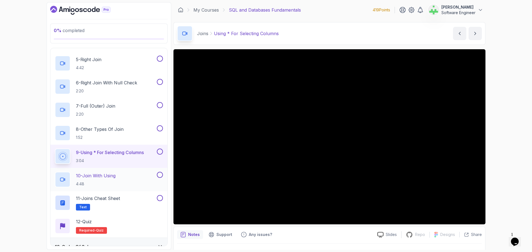
click at [112, 175] on p "10 - Join With Using" at bounding box center [96, 175] width 40 height 7
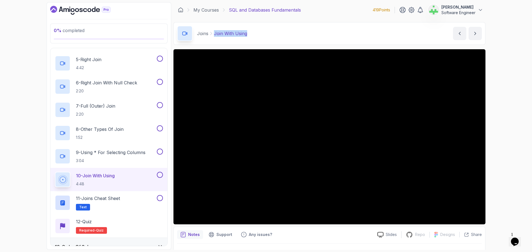
drag, startPoint x: 214, startPoint y: 35, endPoint x: 322, endPoint y: 37, distance: 108.0
click at [322, 37] on div "Joins Join With Using Join With Using by nelson" at bounding box center [329, 33] width 312 height 23
copy p "Join With Using"
click at [322, 37] on div "Joins Join With Using Join With Using by nelson" at bounding box center [329, 33] width 312 height 23
click at [527, 145] on div "0 % completed 1 - Intro 2 - Important Stuff 3 - Insert And Query Data 4 - Filte…" at bounding box center [266, 126] width 532 height 252
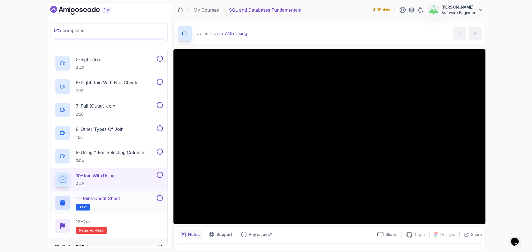
click at [113, 199] on p "11 - Joins Cheat Sheet" at bounding box center [98, 198] width 44 height 7
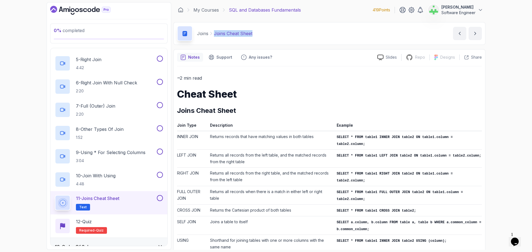
drag, startPoint x: 214, startPoint y: 33, endPoint x: 304, endPoint y: 30, distance: 89.8
click at [304, 30] on div "Joins Joins Cheat Sheet Joins Cheat Sheet by nelson" at bounding box center [329, 33] width 312 height 23
click at [519, 124] on div "0 % completed 1 - Intro 2 - Important Stuff 3 - Insert And Query Data 4 - Filte…" at bounding box center [266, 126] width 532 height 252
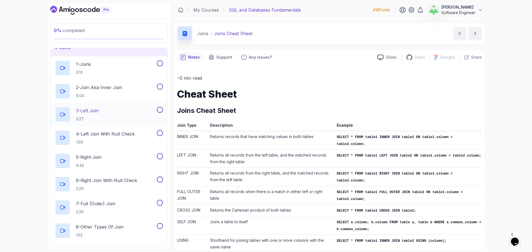
scroll to position [140, 0]
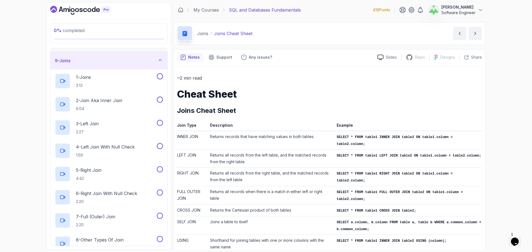
click at [132, 60] on div "9 - Joins" at bounding box center [109, 60] width 108 height 7
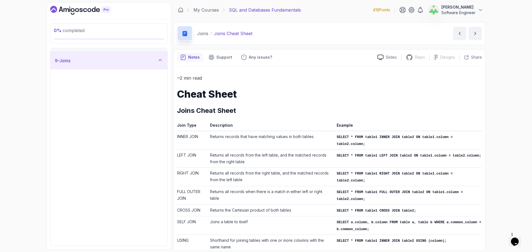
scroll to position [0, 0]
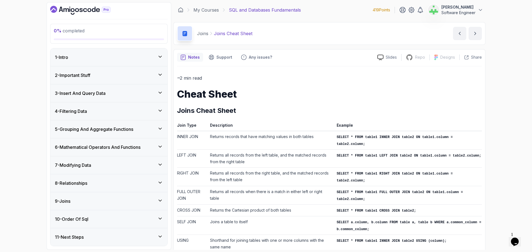
click at [110, 218] on div "10 - Order Of Sql" at bounding box center [109, 219] width 108 height 7
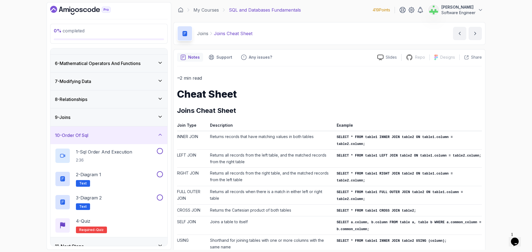
scroll to position [93, 0]
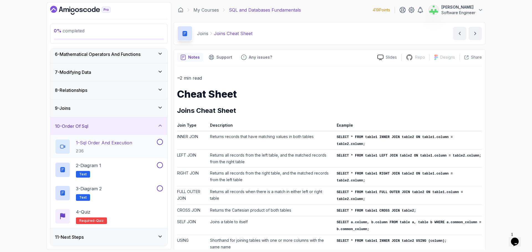
click at [122, 144] on p "1 - Sql Order And Execution" at bounding box center [104, 143] width 56 height 7
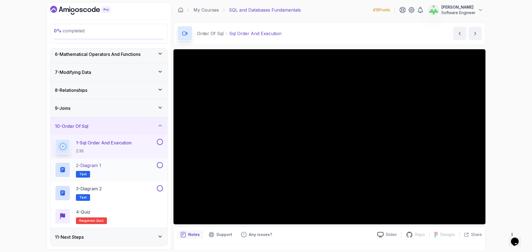
click at [101, 167] on p "2 - Diagram 1" at bounding box center [88, 165] width 25 height 7
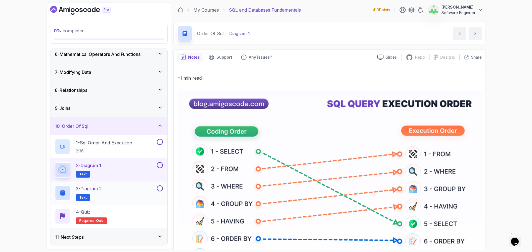
click at [114, 188] on div "3 - Diagram 2 Text" at bounding box center [105, 193] width 101 height 16
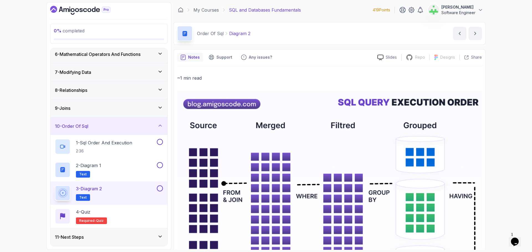
drag, startPoint x: 107, startPoint y: 192, endPoint x: 104, endPoint y: 194, distance: 3.9
click at [107, 193] on div "3 - Diagram 2 Text" at bounding box center [105, 193] width 101 height 16
click at [122, 124] on div "10 - Order Of Sql" at bounding box center [109, 126] width 108 height 7
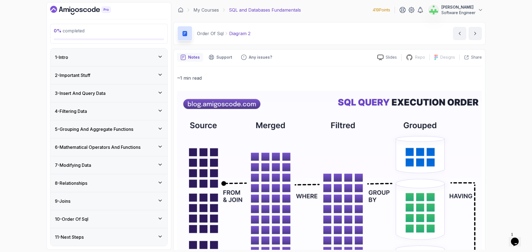
click at [113, 238] on div "11 - Next Steps" at bounding box center [109, 237] width 108 height 7
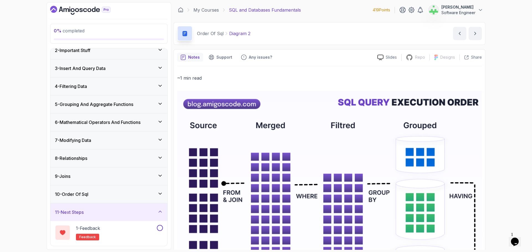
scroll to position [47, 0]
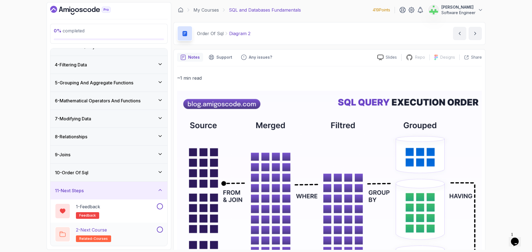
click at [117, 232] on div "2 - Next Course related-courses" at bounding box center [105, 235] width 101 height 16
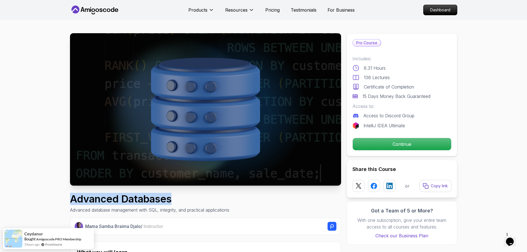
drag, startPoint x: 66, startPoint y: 201, endPoint x: 222, endPoint y: 196, distance: 156.5
copy h1 "Advanced Databases"
drag, startPoint x: 222, startPoint y: 196, endPoint x: 198, endPoint y: 200, distance: 24.4
click at [223, 196] on h1 "Advanced Databases" at bounding box center [149, 199] width 159 height 11
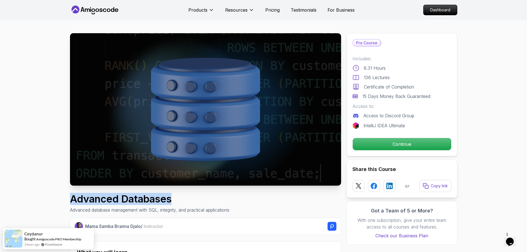
click at [140, 198] on h1 "Advanced Databases" at bounding box center [149, 199] width 159 height 11
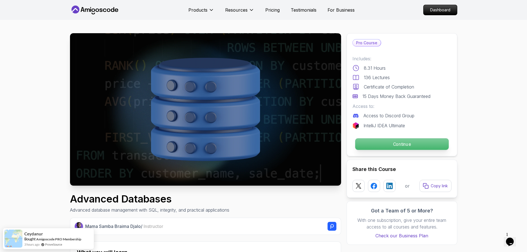
click at [406, 143] on p "Continue" at bounding box center [402, 144] width 94 height 12
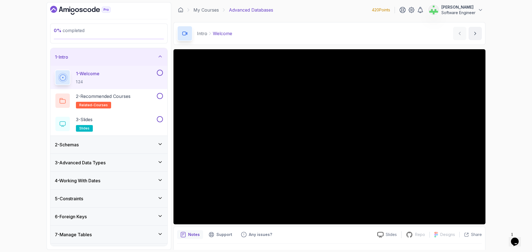
click at [9, 127] on div "0 % completed 1 - Intro 1 - Welcome 1:24 2 - Recommended Courses related-course…" at bounding box center [266, 126] width 532 height 252
click at [133, 57] on div "1 - Intro" at bounding box center [109, 57] width 108 height 7
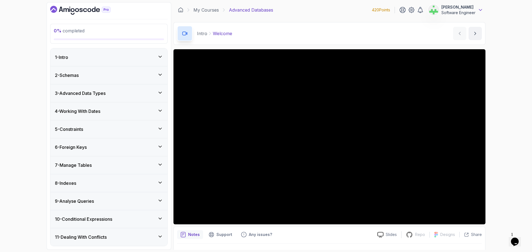
click at [481, 10] on icon at bounding box center [480, 9] width 3 height 1
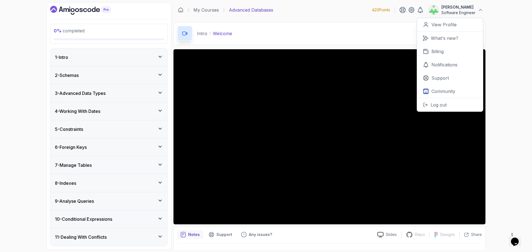
click at [499, 23] on div "0 % completed 1 - Intro 2 - Schemas 3 - Advanced Data Types 4 - Working With Da…" at bounding box center [266, 126] width 532 height 252
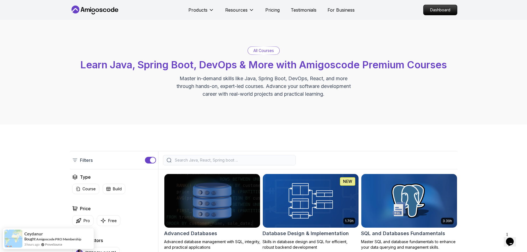
click at [204, 160] on input "search" at bounding box center [233, 161] width 118 height 6
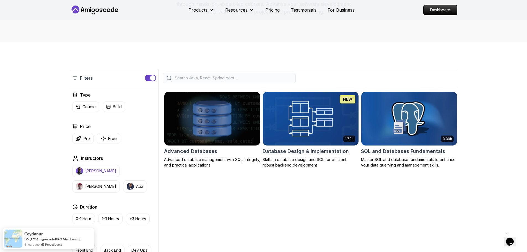
scroll to position [83, 0]
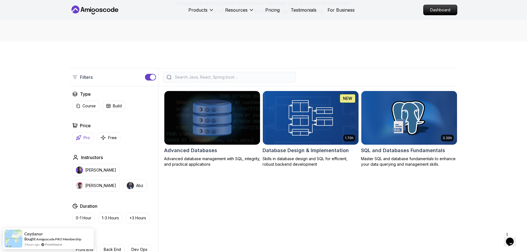
click at [86, 136] on p "Pro" at bounding box center [87, 138] width 6 height 6
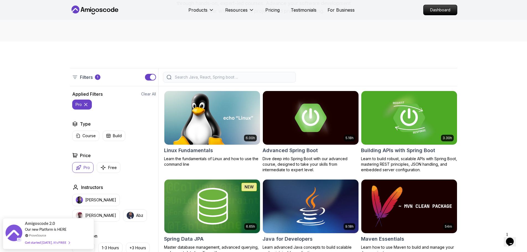
click at [187, 79] on input "search" at bounding box center [233, 77] width 118 height 6
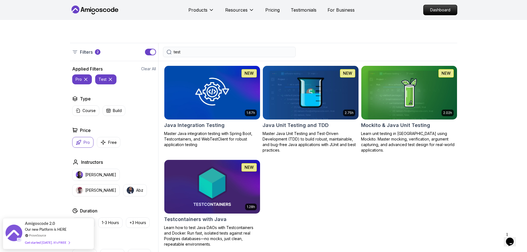
scroll to position [138, 0]
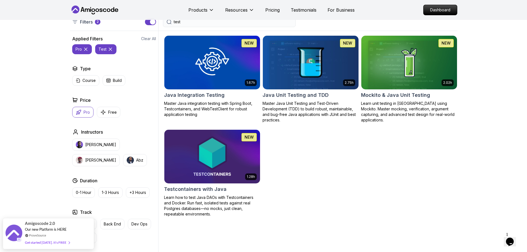
type input "test"
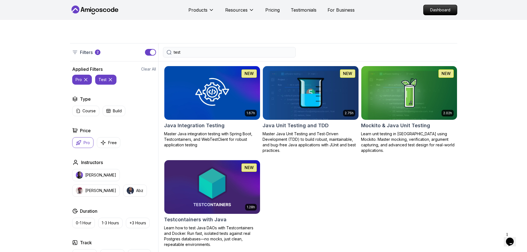
scroll to position [28, 0]
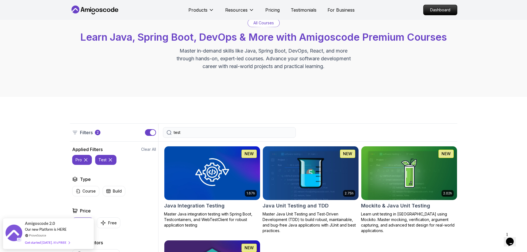
click at [109, 159] on icon at bounding box center [110, 160] width 3 height 3
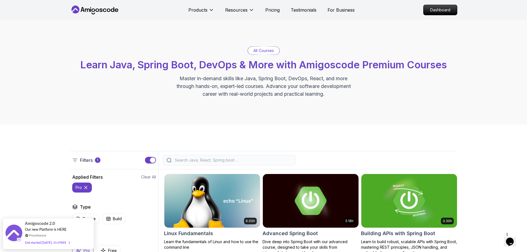
click at [217, 160] on input "search" at bounding box center [233, 161] width 118 height 6
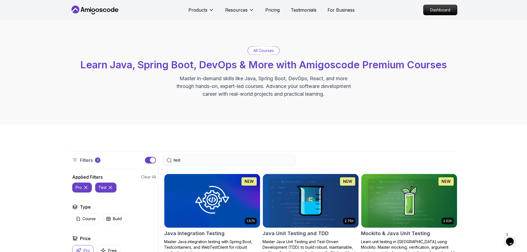
type input "test"
click at [449, 124] on div "All Courses Learn Java, Spring Boot, DevOps & More with Amigoscode Premium Cour…" at bounding box center [263, 72] width 527 height 105
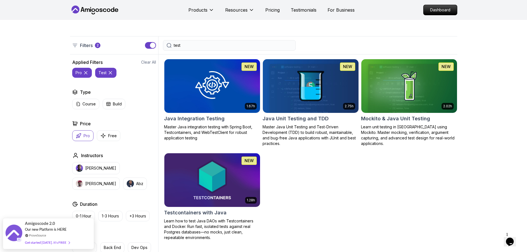
scroll to position [111, 0]
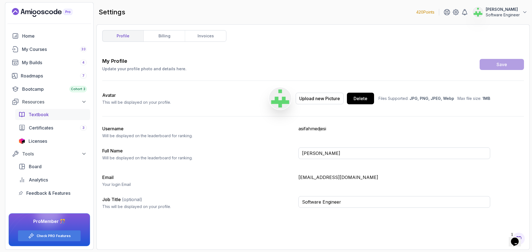
click at [51, 115] on div "Textbook" at bounding box center [58, 114] width 58 height 7
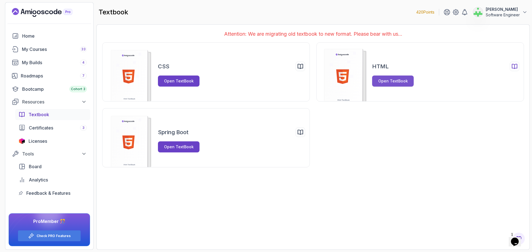
click at [406, 80] on div "Open TextBook" at bounding box center [393, 81] width 30 height 6
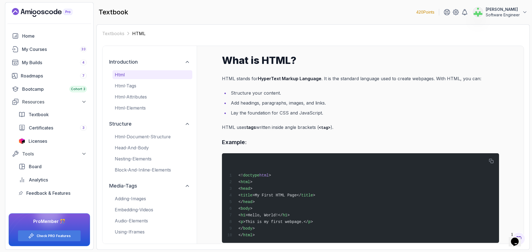
scroll to position [7, 0]
click at [47, 115] on span "Textbook" at bounding box center [39, 114] width 20 height 7
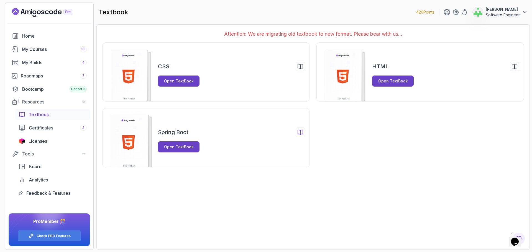
click at [210, 135] on div "Spring Boot" at bounding box center [231, 132] width 147 height 9
click at [178, 146] on div "Open TextBook" at bounding box center [179, 147] width 30 height 6
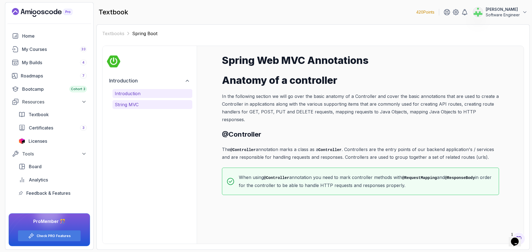
click at [142, 105] on p "String MVC" at bounding box center [152, 104] width 75 height 7
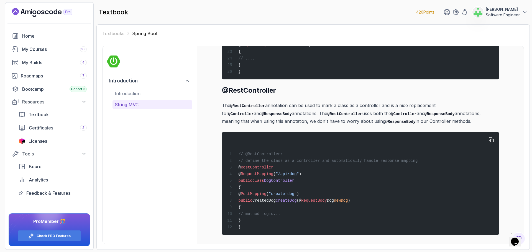
scroll to position [2260, 0]
click at [45, 141] on span "Licenses" at bounding box center [38, 141] width 19 height 7
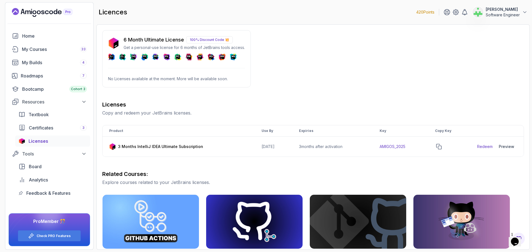
click at [217, 40] on p "100% Discount Code 💥" at bounding box center [209, 39] width 47 height 7
click at [159, 78] on p "No Licenses available at the moment. More will be available soon." at bounding box center [176, 79] width 137 height 6
click at [44, 49] on div "My Courses 33" at bounding box center [54, 49] width 65 height 7
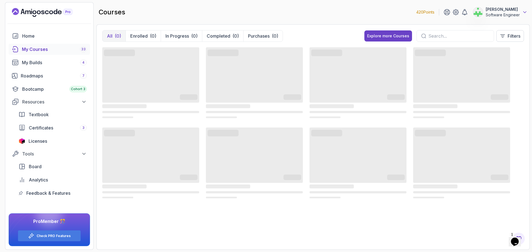
click at [524, 11] on icon at bounding box center [525, 12] width 6 height 6
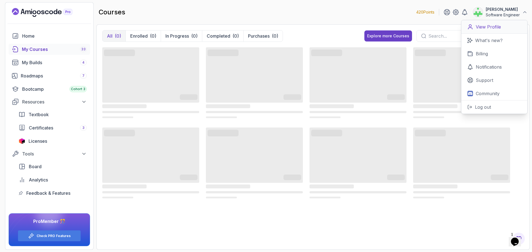
click at [498, 27] on p "View Profile" at bounding box center [487, 27] width 25 height 7
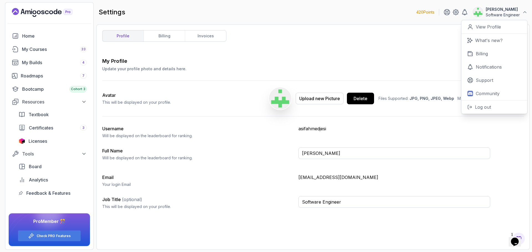
click at [355, 56] on div "profile billing invoices My Profile Update your profile photo and details here.…" at bounding box center [312, 137] width 421 height 214
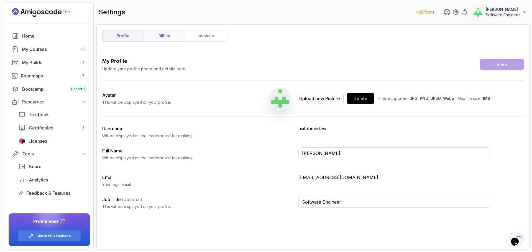
click at [164, 37] on link "billing" at bounding box center [163, 35] width 41 height 11
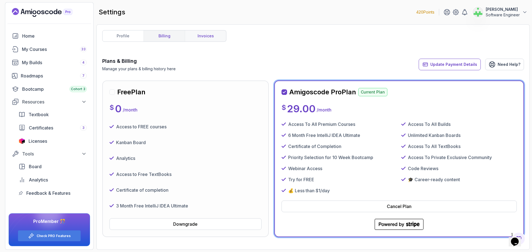
click at [213, 38] on link "invoices" at bounding box center [205, 35] width 41 height 11
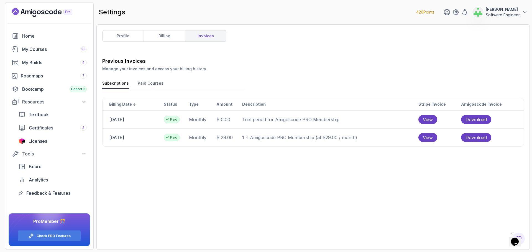
drag, startPoint x: 109, startPoint y: 137, endPoint x: 143, endPoint y: 136, distance: 34.1
click at [143, 136] on td "[DATE]" at bounding box center [132, 138] width 61 height 18
click at [129, 138] on td "[DATE]" at bounding box center [132, 138] width 61 height 18
click at [304, 186] on div "Previous Invoices Manage your invoices and access your billing history. Subscri…" at bounding box center [312, 150] width 421 height 187
click at [308, 168] on div "Previous Invoices Manage your invoices and access your billing history. Subscri…" at bounding box center [312, 150] width 421 height 187
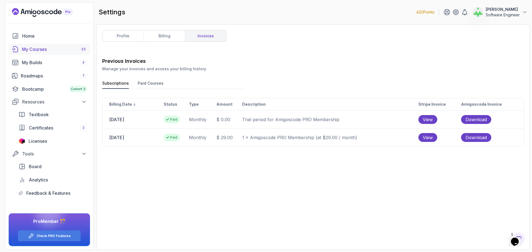
click at [34, 47] on div "My Courses 33" at bounding box center [54, 49] width 65 height 7
